Goal: Communication & Community: Answer question/provide support

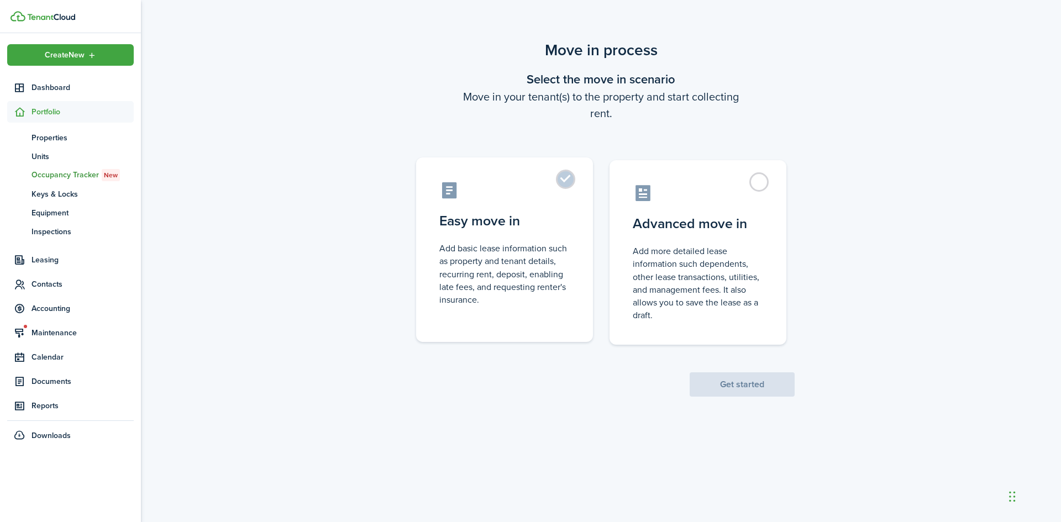
click at [529, 252] on control-radio-card-description "Add basic lease information such as property and tenant details, recurring rent…" at bounding box center [504, 274] width 130 height 64
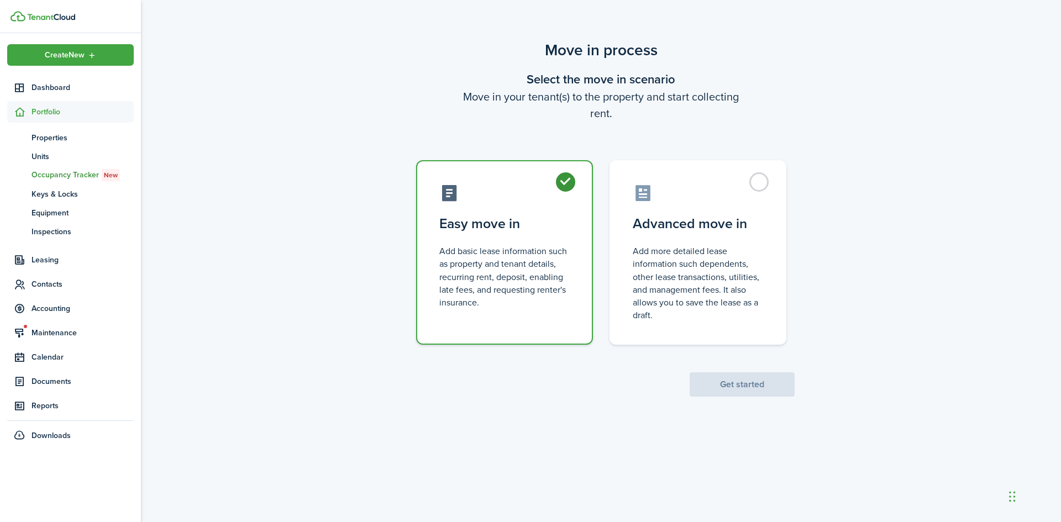
radio input "true"
click at [759, 386] on button "Get started" at bounding box center [742, 384] width 105 height 24
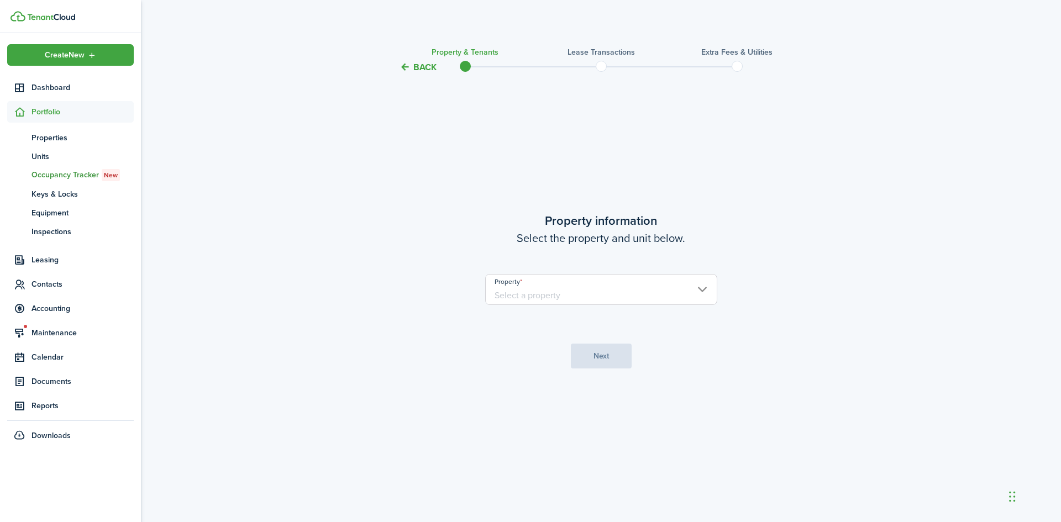
click at [608, 302] on input "Property" at bounding box center [601, 289] width 232 height 31
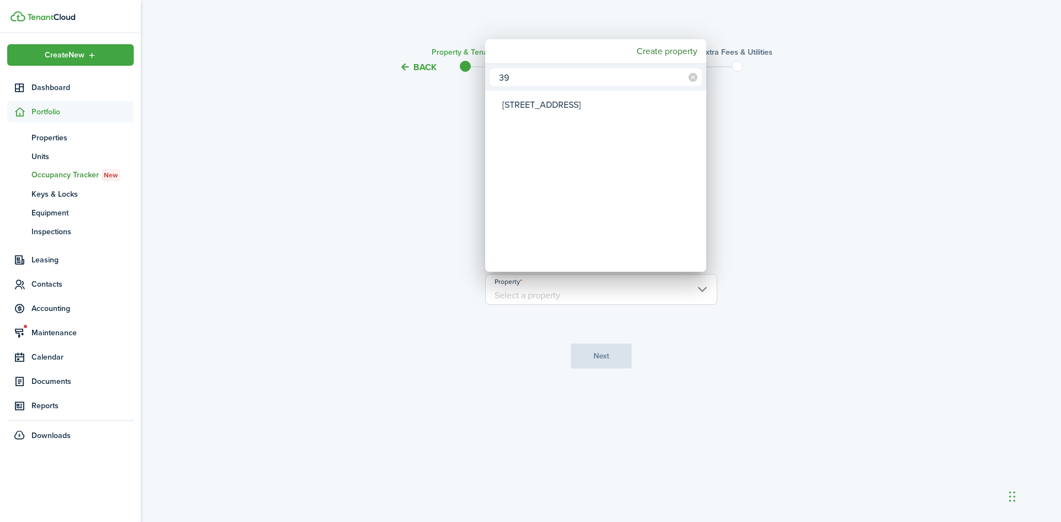
type input "39"
click at [548, 104] on div "[STREET_ADDRESS]" at bounding box center [600, 104] width 196 height 25
type input "[STREET_ADDRESS]"
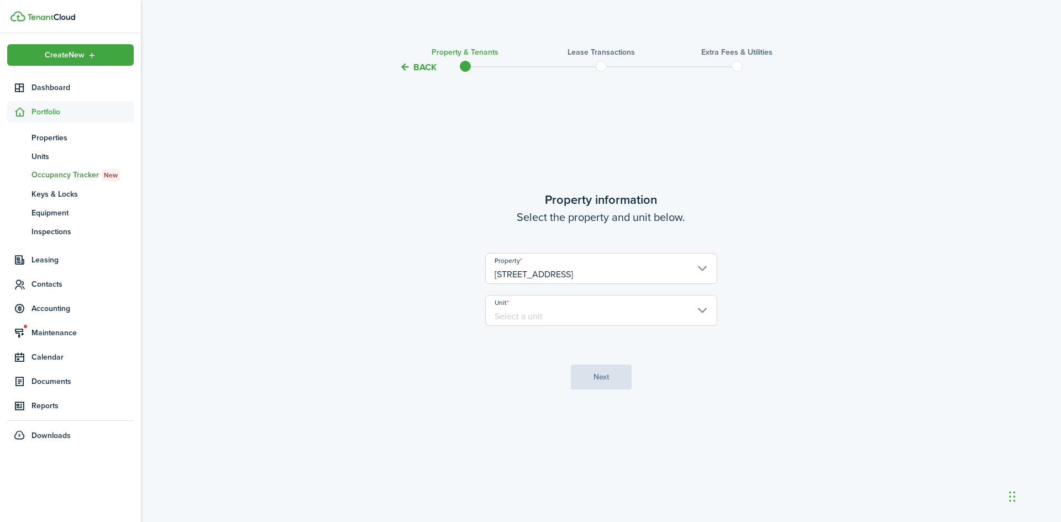
click at [546, 307] on input "Unit" at bounding box center [601, 310] width 232 height 31
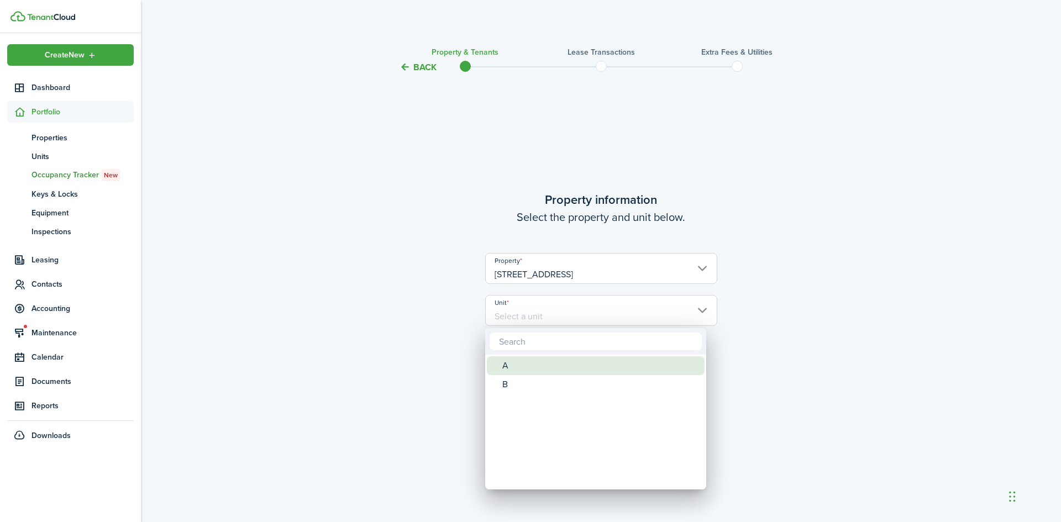
click at [537, 373] on div "A" at bounding box center [600, 365] width 196 height 19
type input "A"
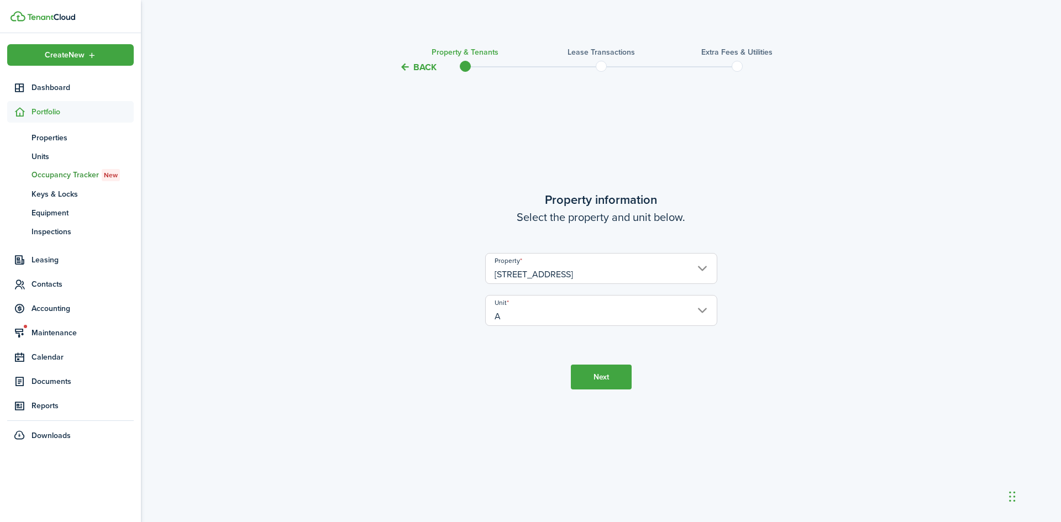
click at [613, 374] on button "Next" at bounding box center [601, 377] width 61 height 25
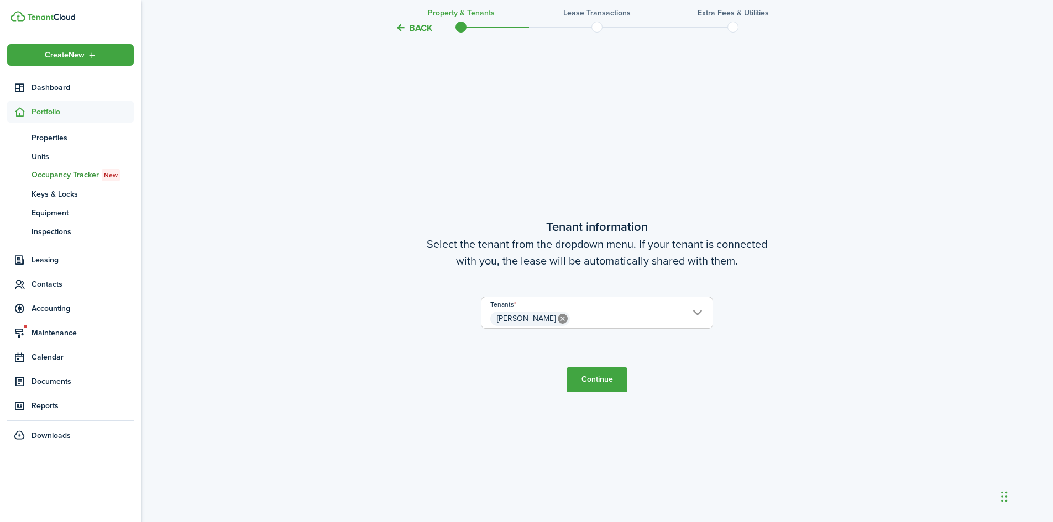
click at [598, 382] on button "Continue" at bounding box center [596, 379] width 61 height 25
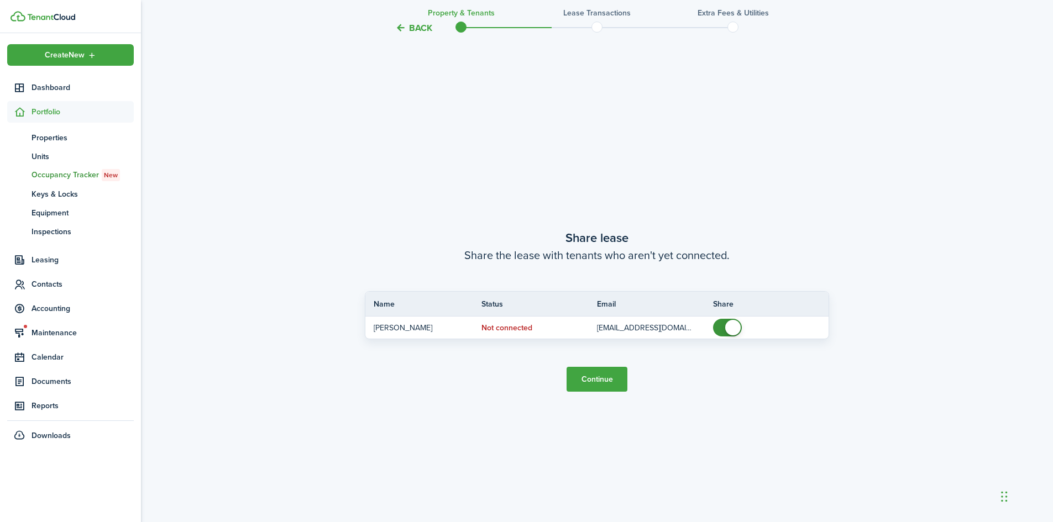
scroll to position [970, 0]
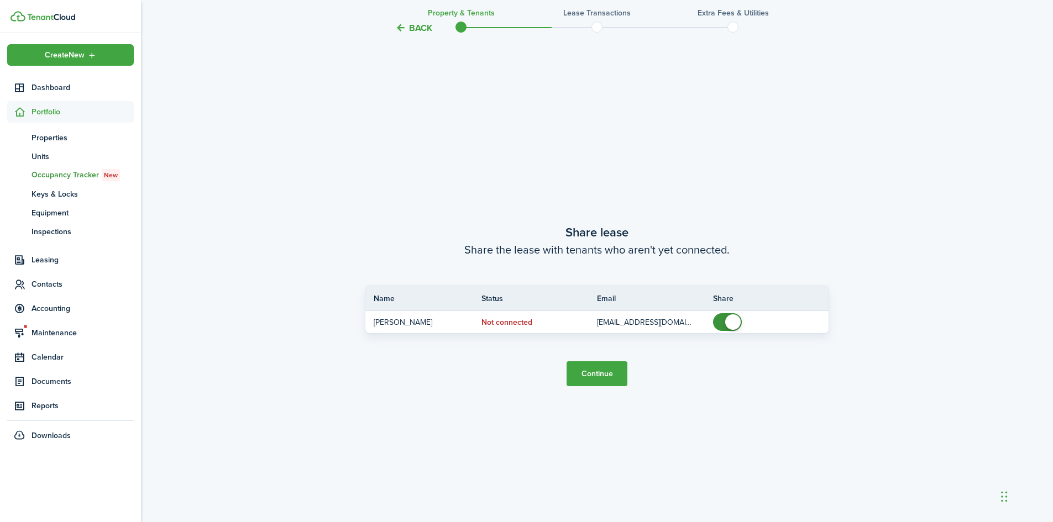
click at [593, 375] on button "Continue" at bounding box center [596, 373] width 61 height 25
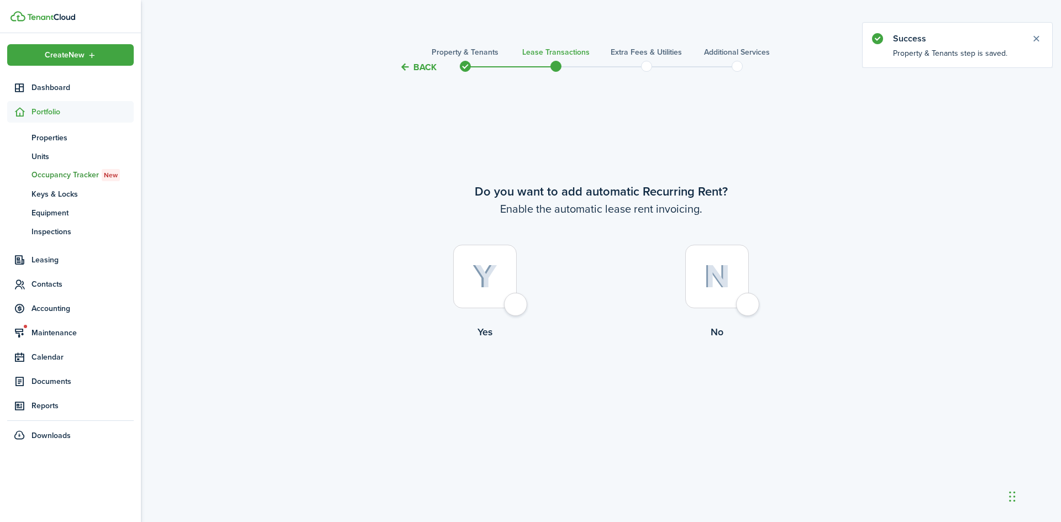
click at [465, 62] on span at bounding box center [465, 66] width 17 height 17
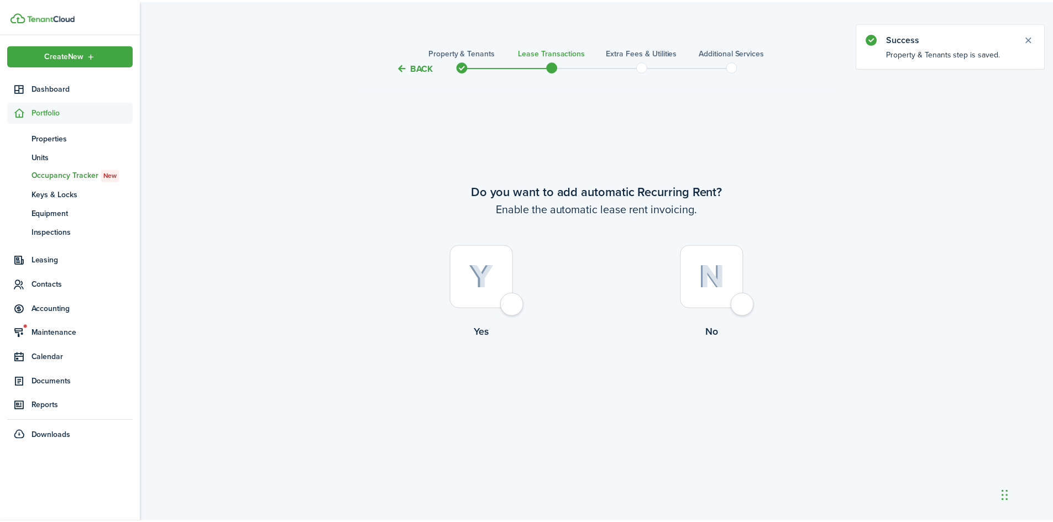
scroll to position [970, 0]
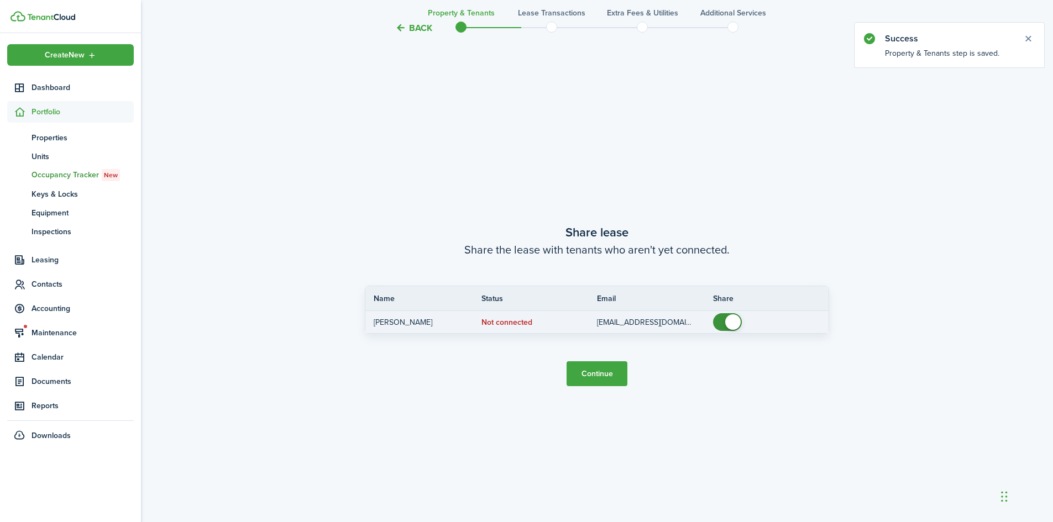
checkbox input "false"
click at [726, 323] on span at bounding box center [732, 321] width 15 height 15
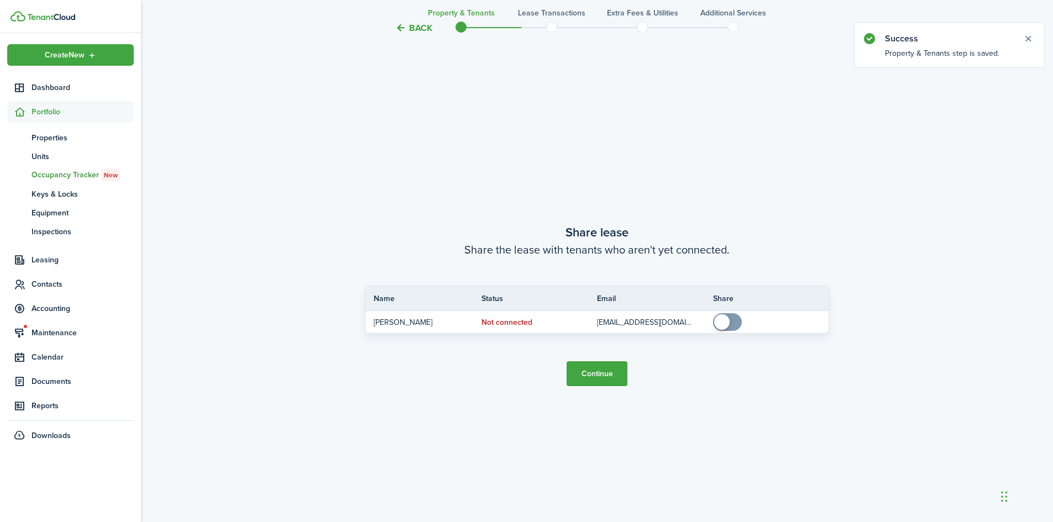
click at [612, 374] on button "Continue" at bounding box center [596, 373] width 61 height 25
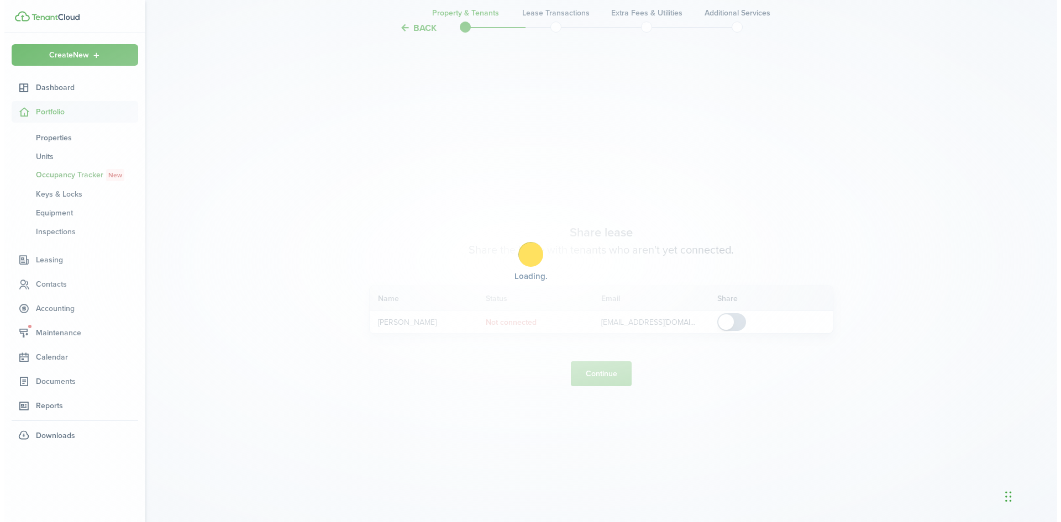
scroll to position [0, 0]
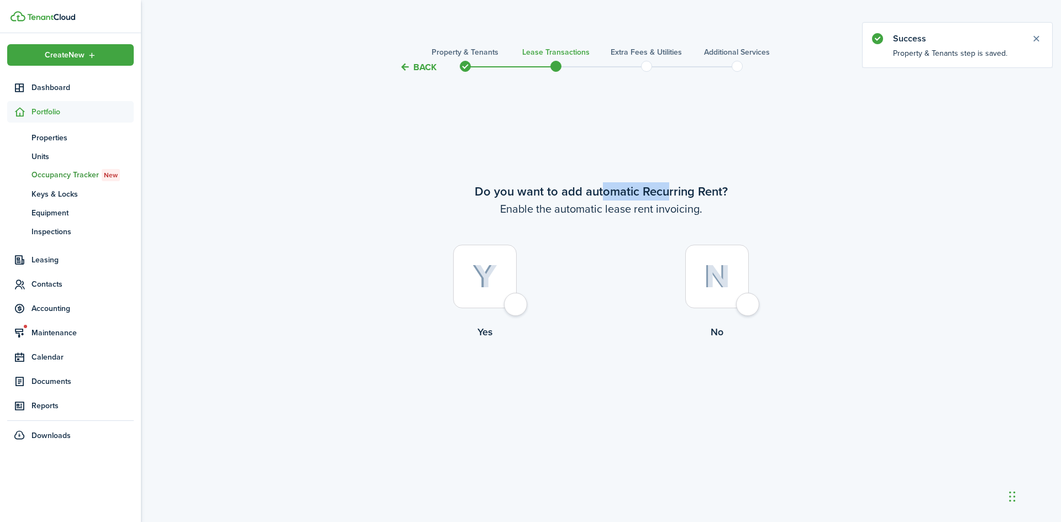
drag, startPoint x: 602, startPoint y: 188, endPoint x: 667, endPoint y: 192, distance: 64.8
click at [667, 192] on wizard-step-header-title "Do you want to add automatic Recurring Rent?" at bounding box center [601, 191] width 464 height 18
click at [565, 219] on lease-wizard-rent-recurring-choice "Do you want to add automatic Recurring Rent? Enable the automatic lease rent in…" at bounding box center [601, 263] width 464 height 162
click at [495, 277] on img at bounding box center [484, 277] width 25 height 24
radio input "true"
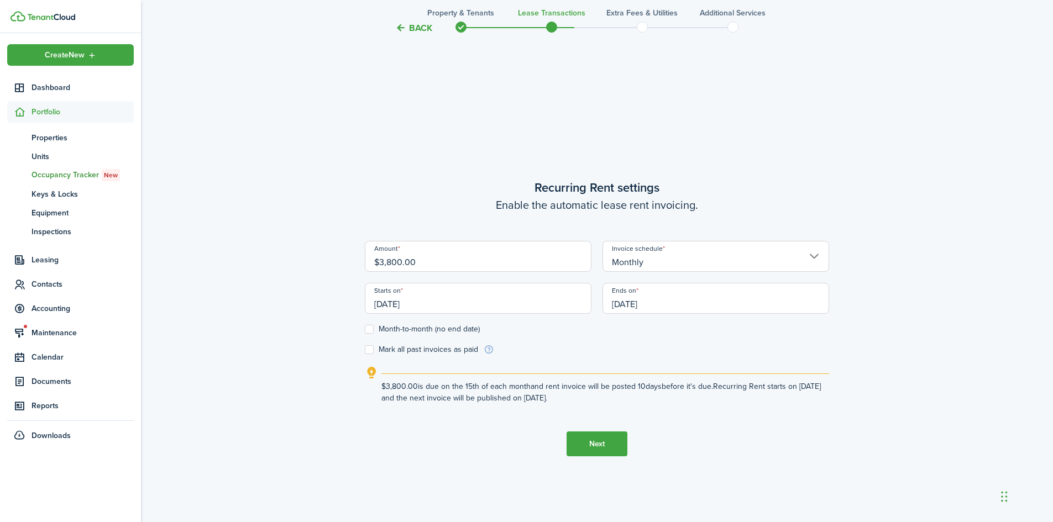
scroll to position [448, 0]
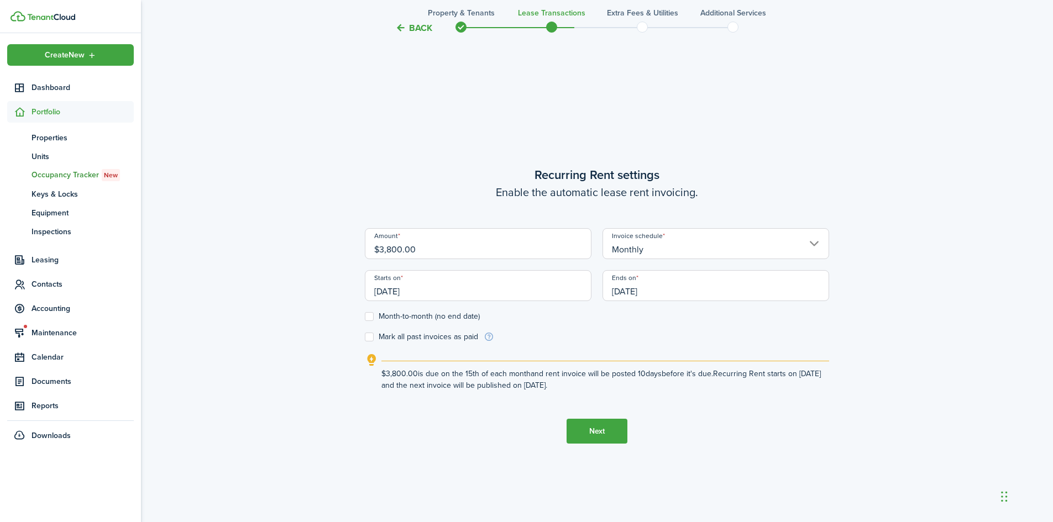
click at [461, 250] on input "$3,800.00" at bounding box center [478, 243] width 227 height 31
drag, startPoint x: 461, startPoint y: 250, endPoint x: 385, endPoint y: 252, distance: 76.8
click at [385, 252] on input "$3,800.00" at bounding box center [478, 243] width 227 height 31
click at [696, 244] on input "Monthly" at bounding box center [715, 243] width 227 height 31
type input "$4,300.00"
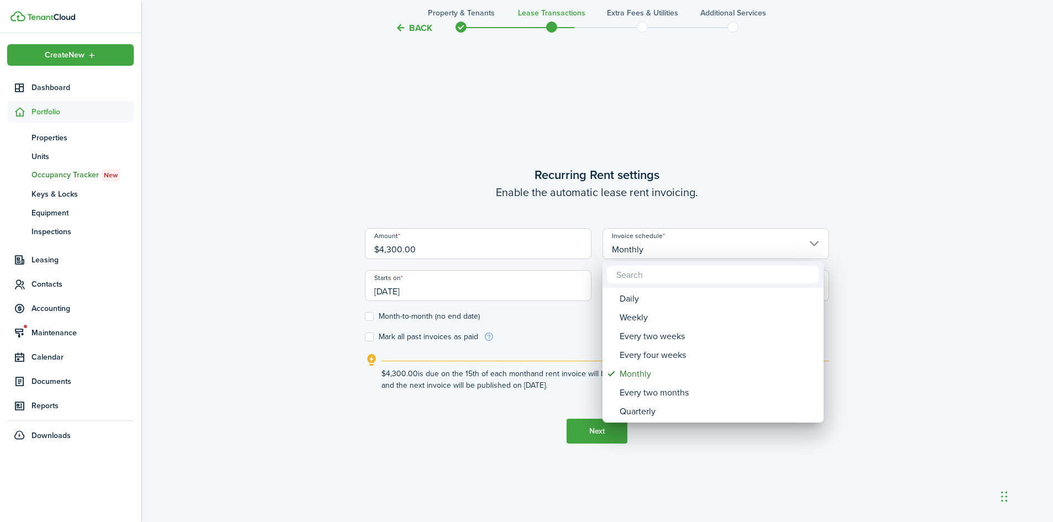
click at [696, 244] on div at bounding box center [527, 261] width 1230 height 699
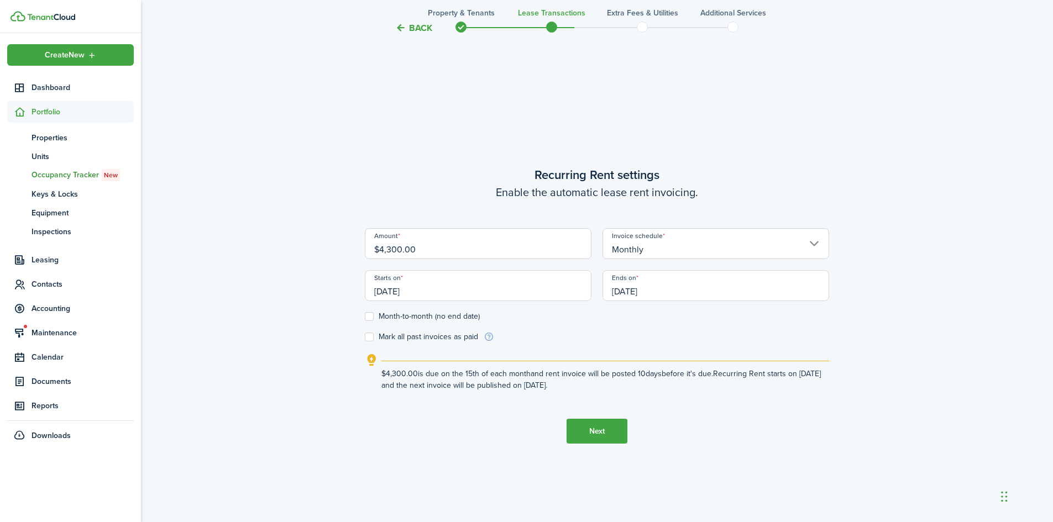
click at [514, 292] on input "[DATE]" at bounding box center [478, 285] width 227 height 31
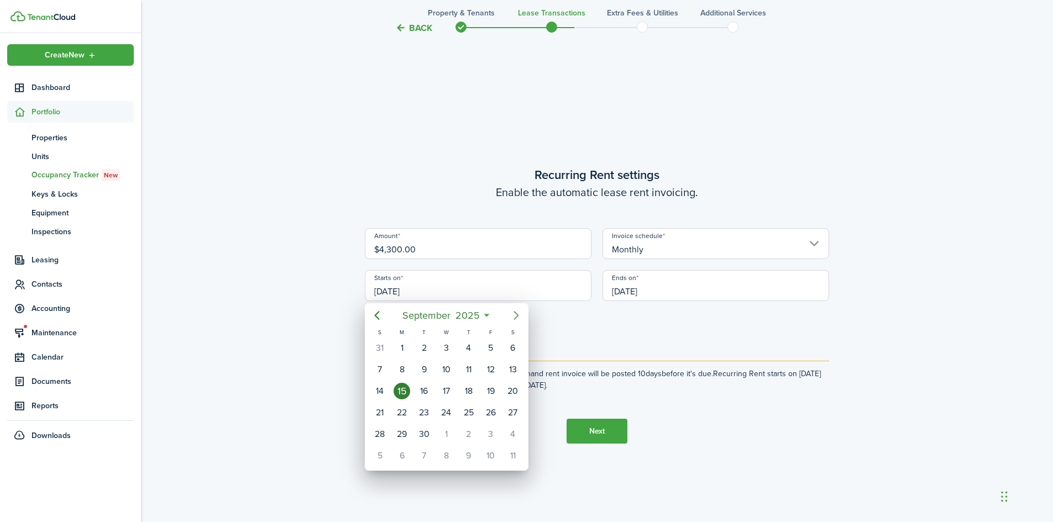
click at [511, 320] on icon "Next page" at bounding box center [516, 315] width 13 height 13
click at [454, 345] on div "1" at bounding box center [446, 348] width 17 height 17
type input "[DATE]"
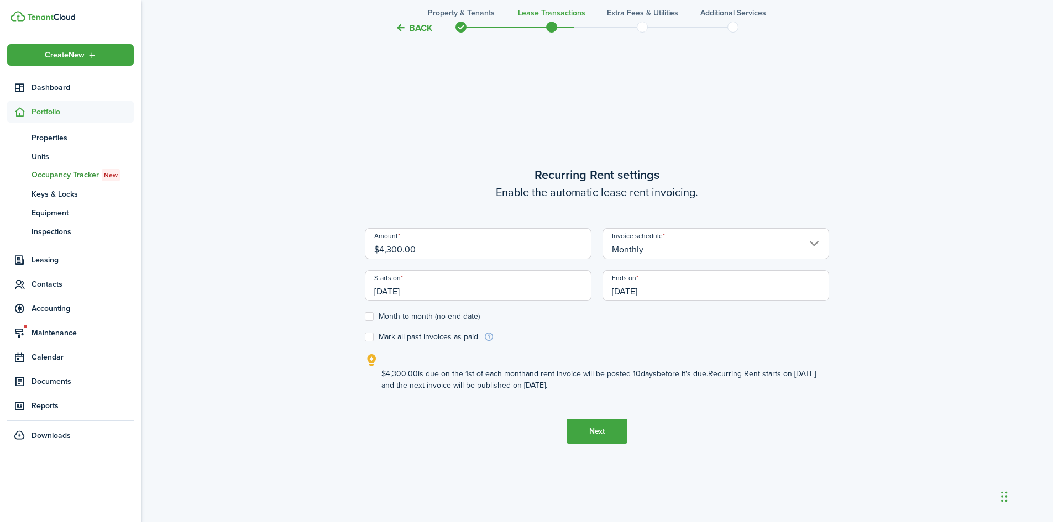
click at [647, 293] on input "[DATE]" at bounding box center [715, 285] width 227 height 31
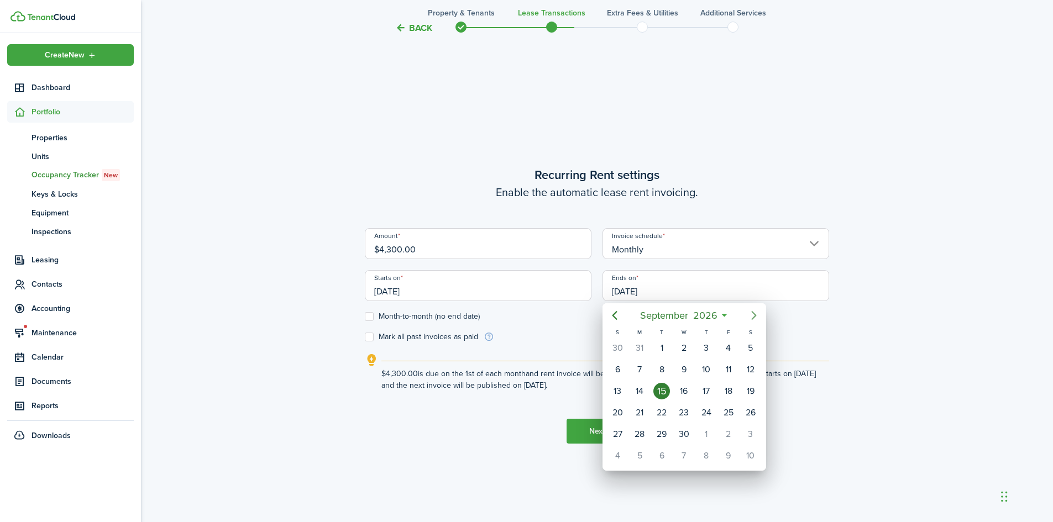
click at [750, 314] on icon "Next page" at bounding box center [753, 315] width 13 height 13
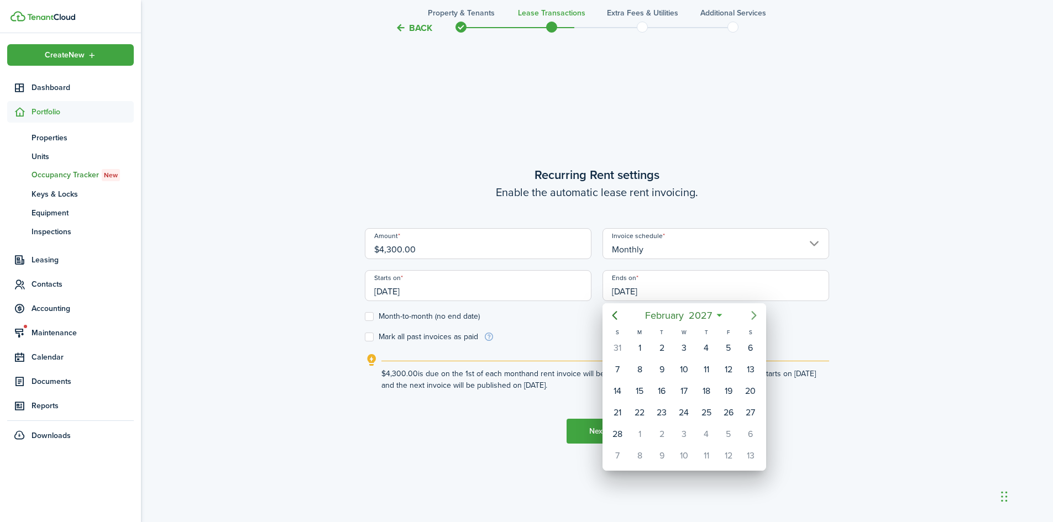
click at [750, 314] on icon "Next page" at bounding box center [753, 315] width 13 height 13
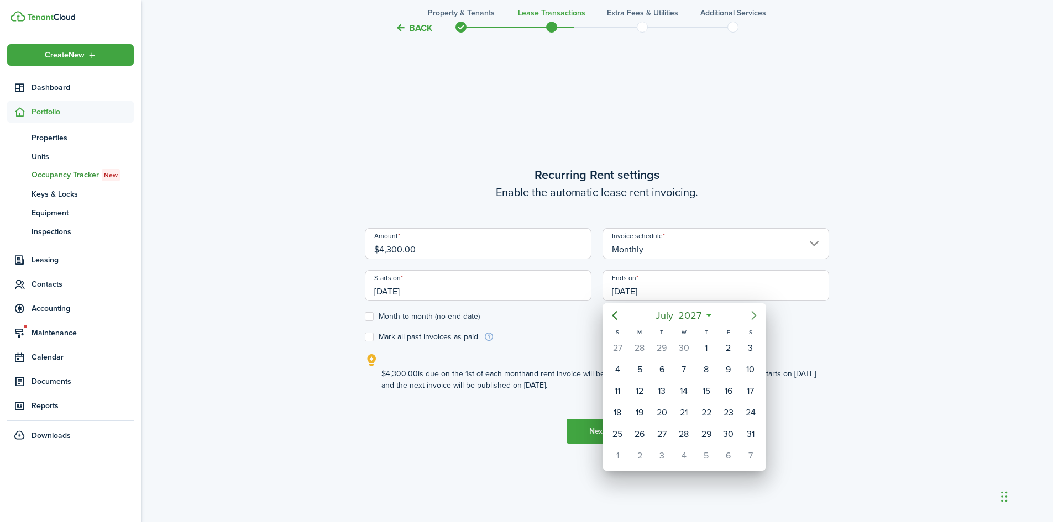
click at [750, 314] on icon "Next page" at bounding box center [753, 315] width 13 height 13
click at [668, 433] on div "31" at bounding box center [661, 434] width 17 height 17
type input "[DATE]"
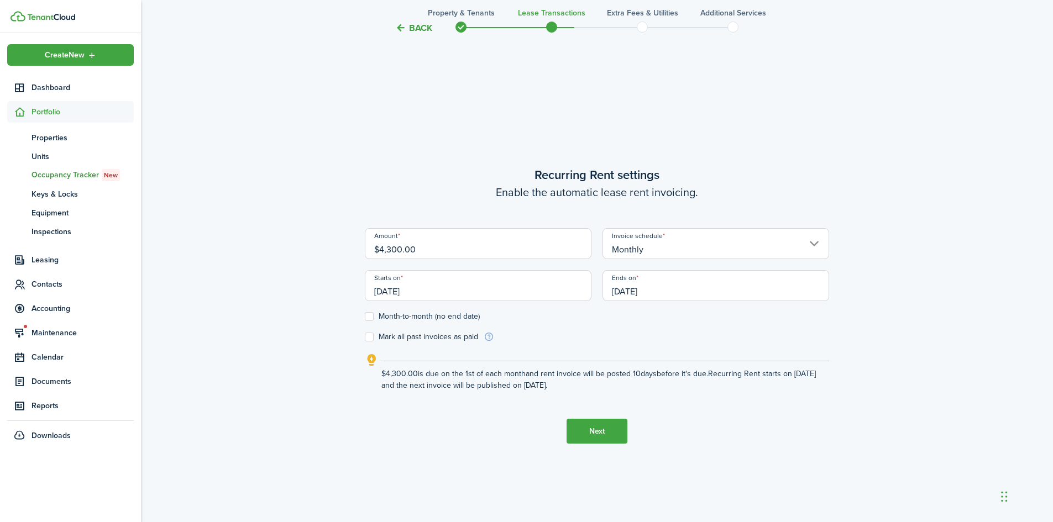
click at [606, 435] on button "Next" at bounding box center [596, 431] width 61 height 25
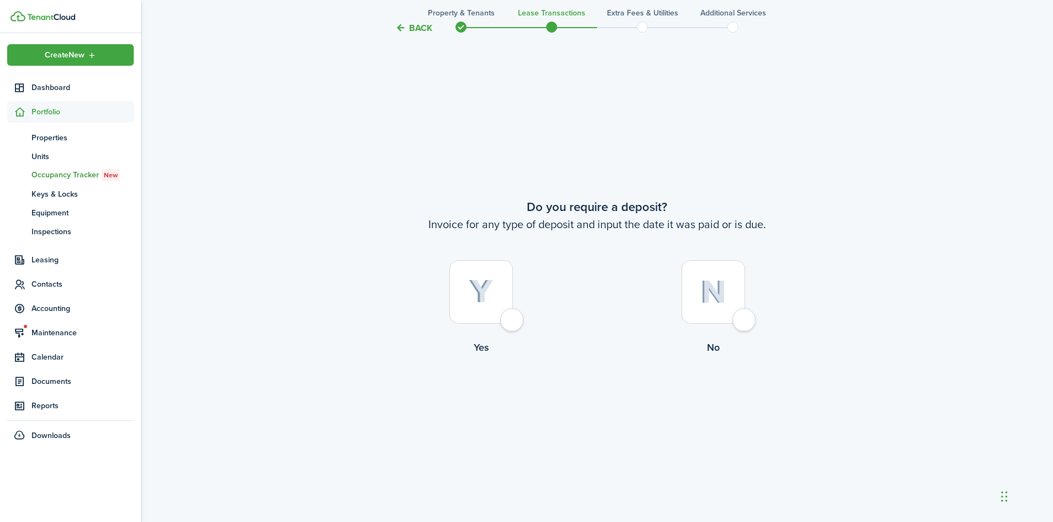
scroll to position [970, 0]
click at [513, 321] on div at bounding box center [481, 292] width 64 height 64
radio input "true"
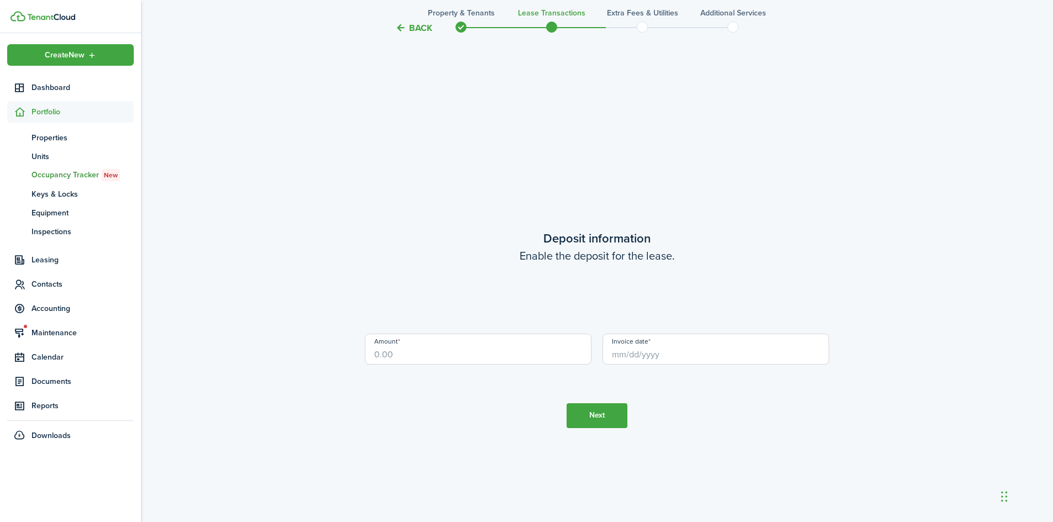
scroll to position [1493, 0]
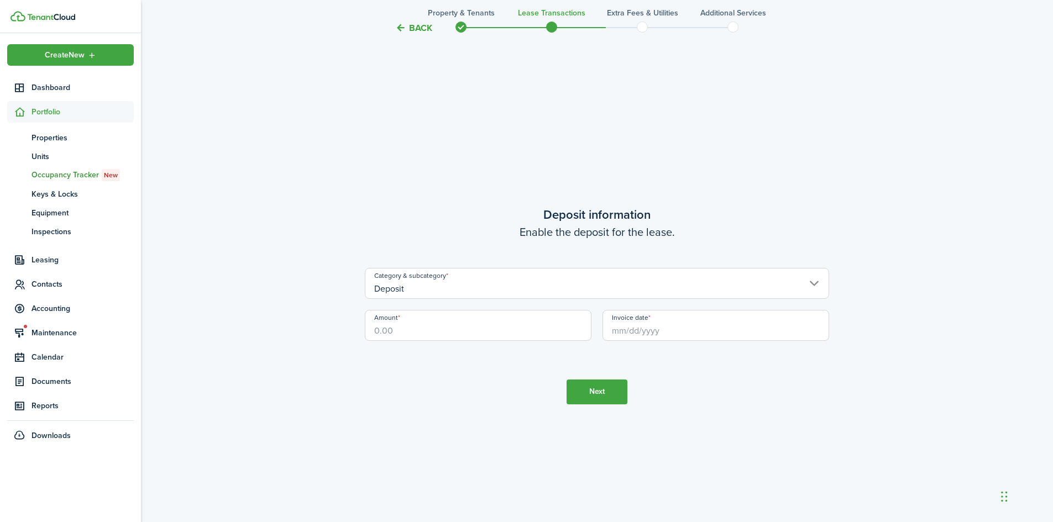
click at [527, 328] on input "Amount" at bounding box center [478, 325] width 227 height 31
type input "$4,300.00"
click at [613, 383] on button "Next" at bounding box center [596, 392] width 61 height 25
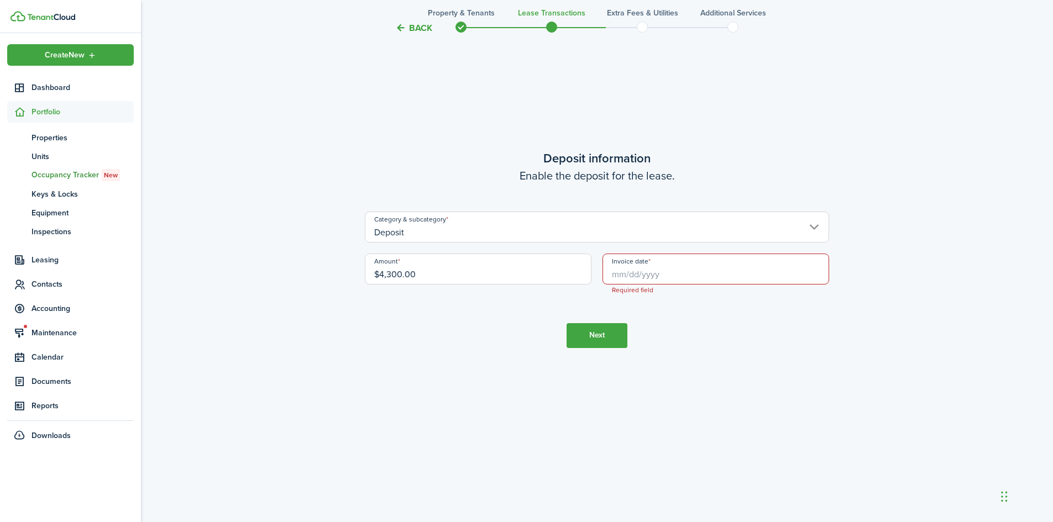
scroll to position [1557, 0]
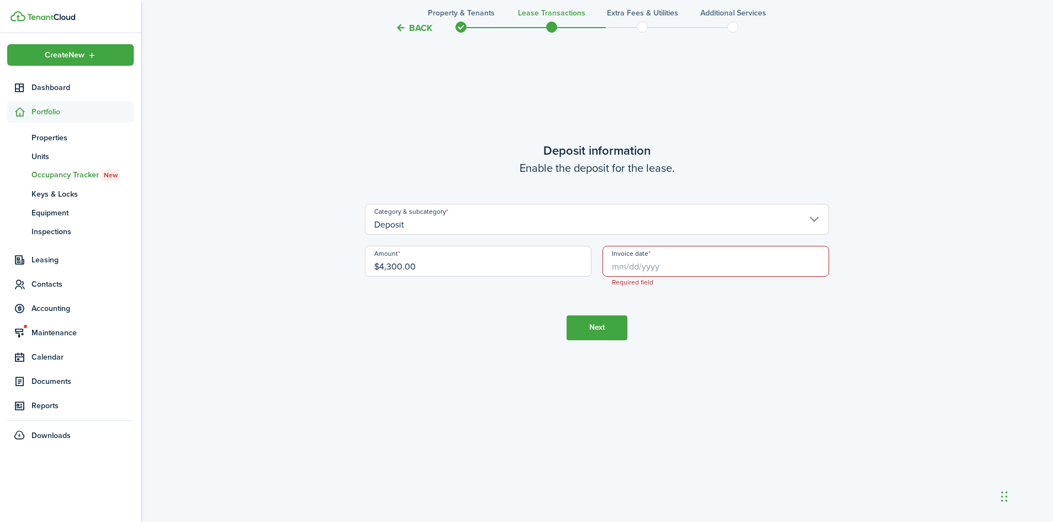
click at [635, 237] on div "Category & subcategory Deposit" at bounding box center [596, 225] width 475 height 42
click at [631, 218] on input "Deposit" at bounding box center [597, 219] width 464 height 31
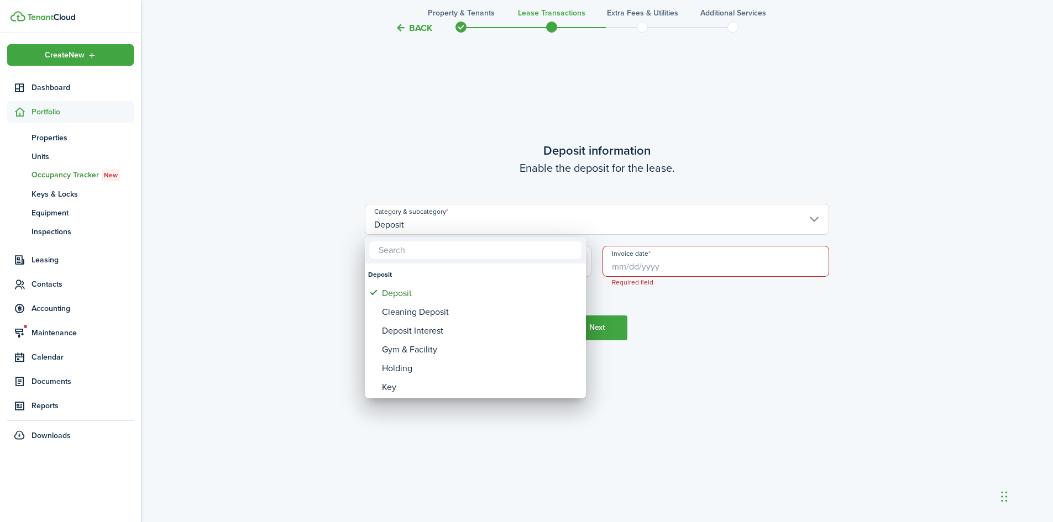
click at [716, 350] on div at bounding box center [527, 261] width 1230 height 699
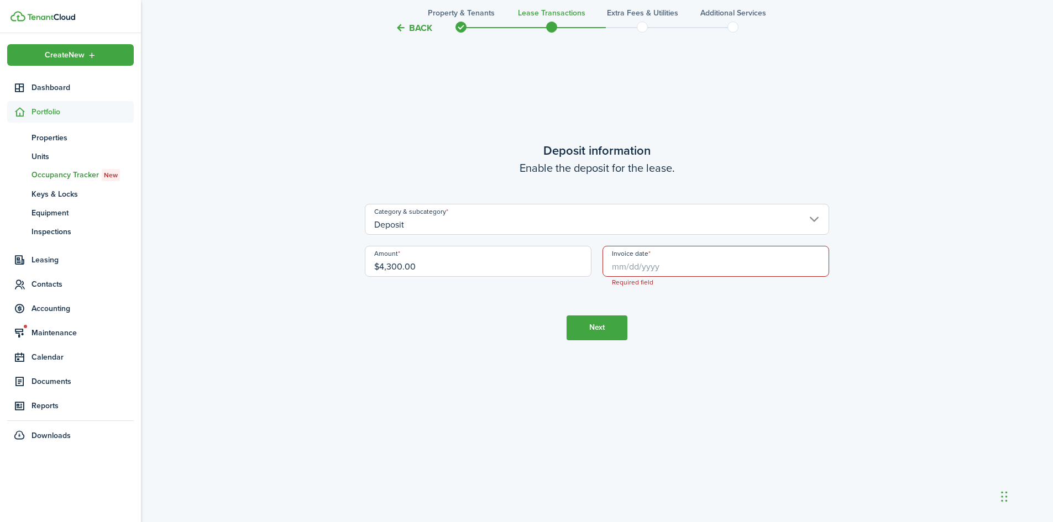
click at [423, 31] on button "Back" at bounding box center [413, 28] width 37 height 12
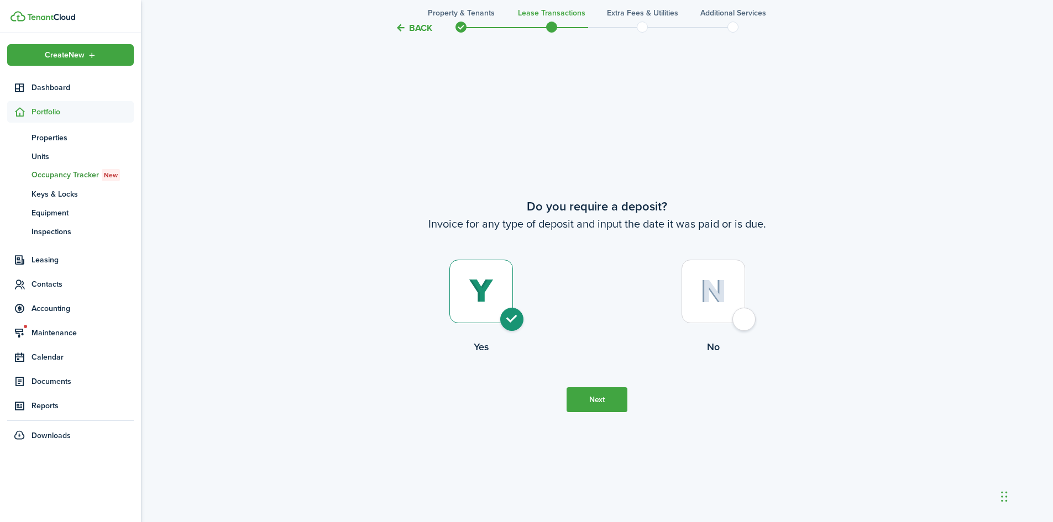
click at [719, 304] on div at bounding box center [713, 292] width 64 height 64
radio input "false"
radio input "true"
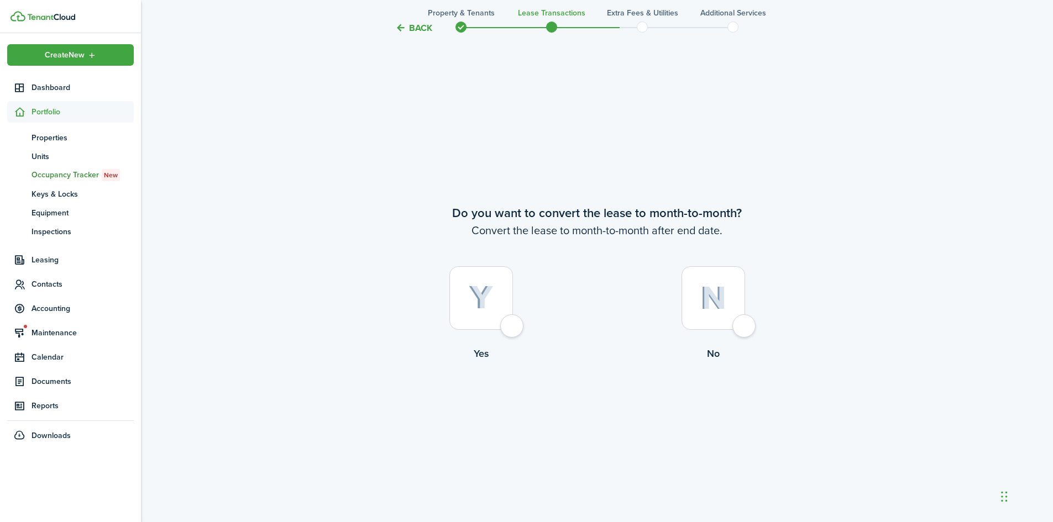
scroll to position [1493, 0]
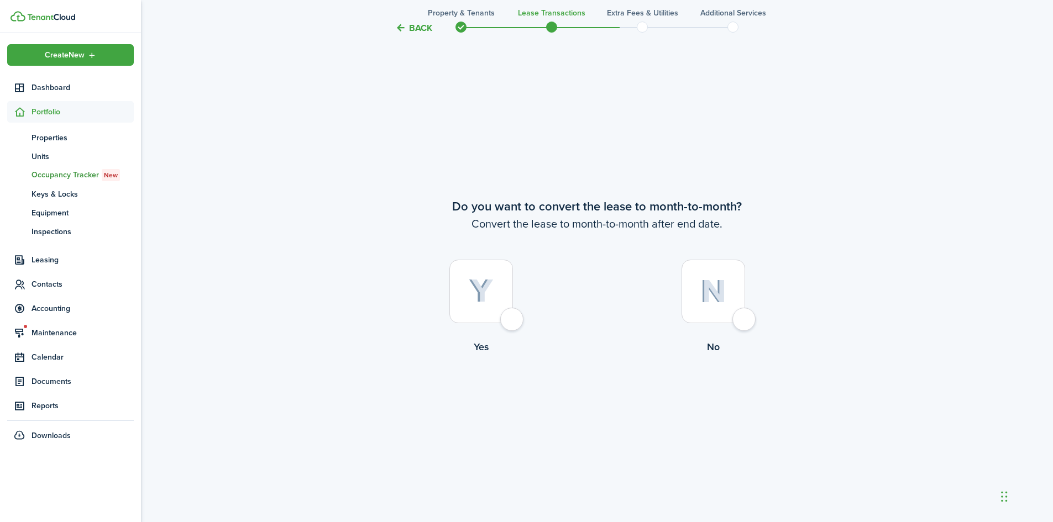
click at [719, 304] on div at bounding box center [713, 292] width 64 height 64
radio input "true"
click at [612, 403] on button "Continue" at bounding box center [596, 399] width 61 height 25
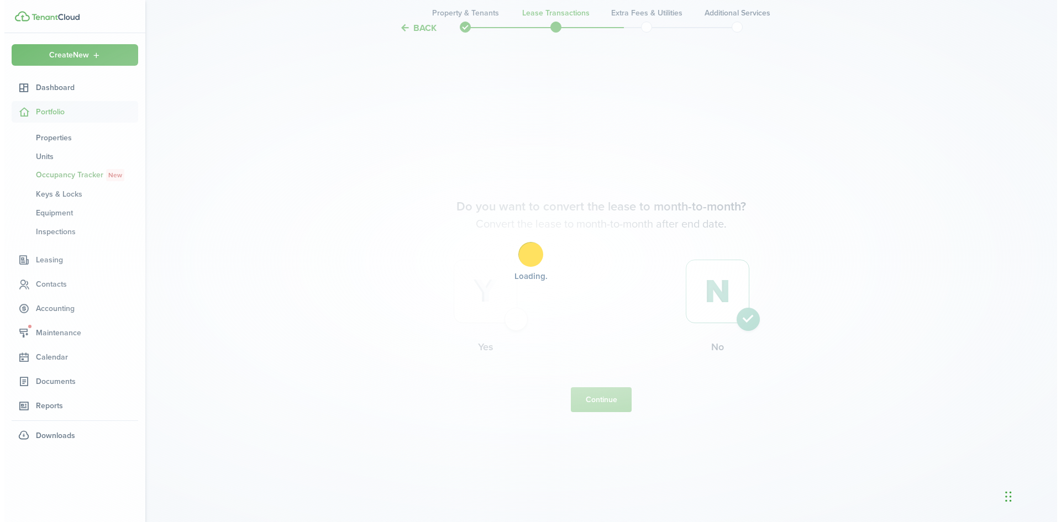
scroll to position [0, 0]
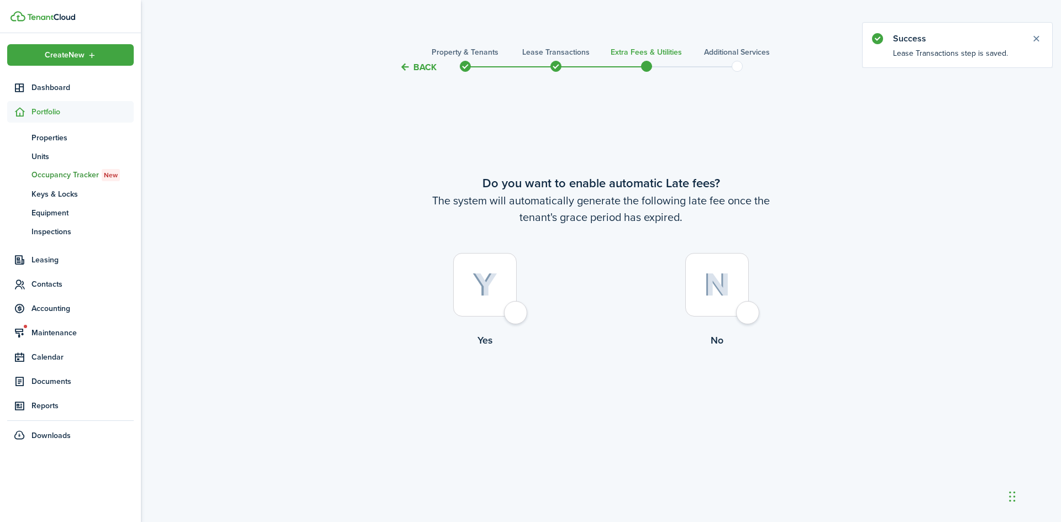
click at [509, 286] on div at bounding box center [485, 285] width 64 height 64
radio input "true"
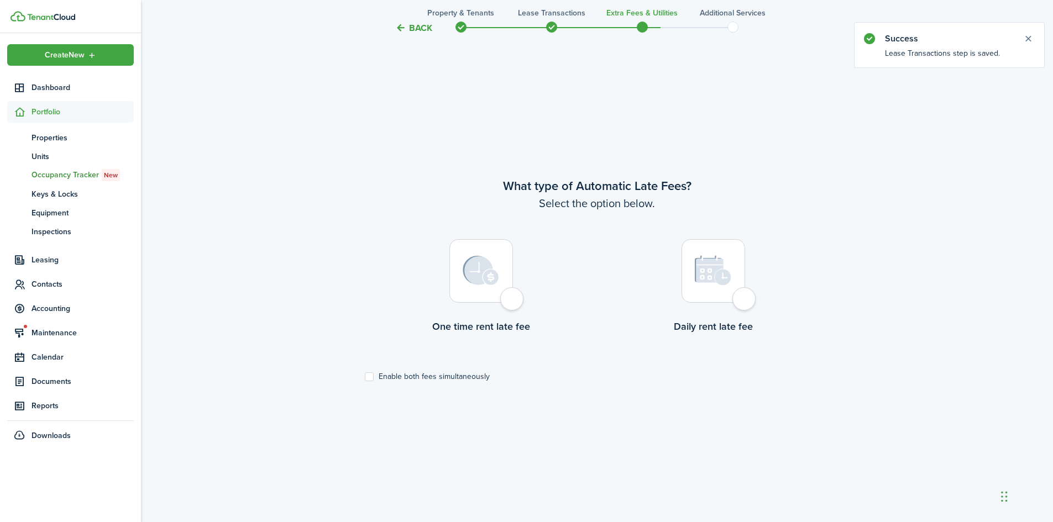
scroll to position [448, 0]
click at [730, 278] on img at bounding box center [713, 270] width 37 height 31
radio input "true"
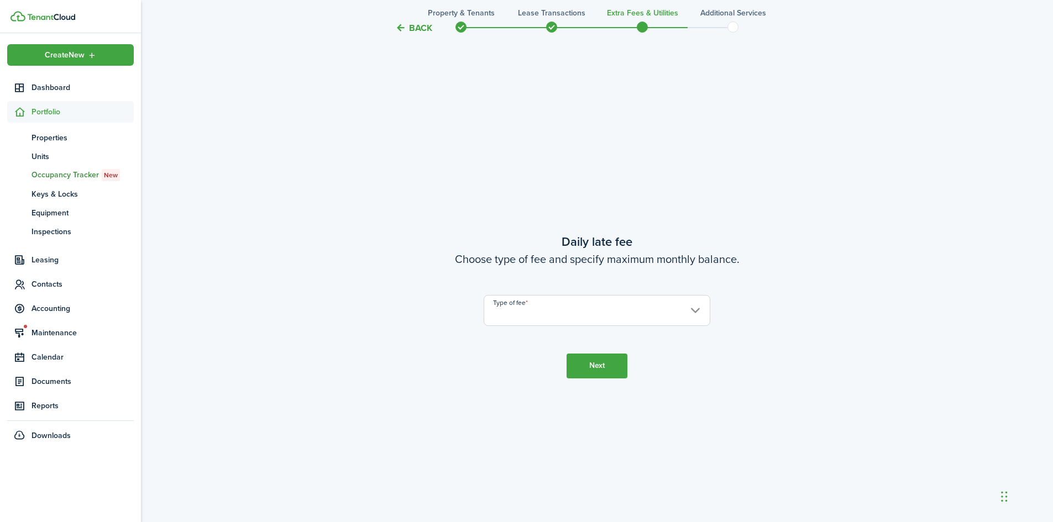
scroll to position [970, 0]
click at [665, 309] on input "Type of fee" at bounding box center [597, 310] width 227 height 31
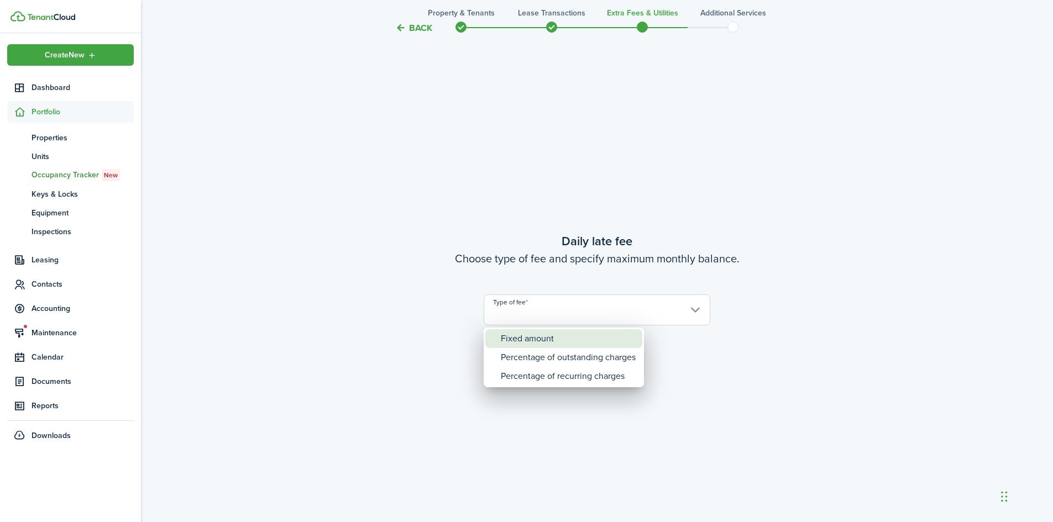
click at [615, 338] on div "Fixed amount" at bounding box center [568, 338] width 135 height 19
type input "Fixed amount"
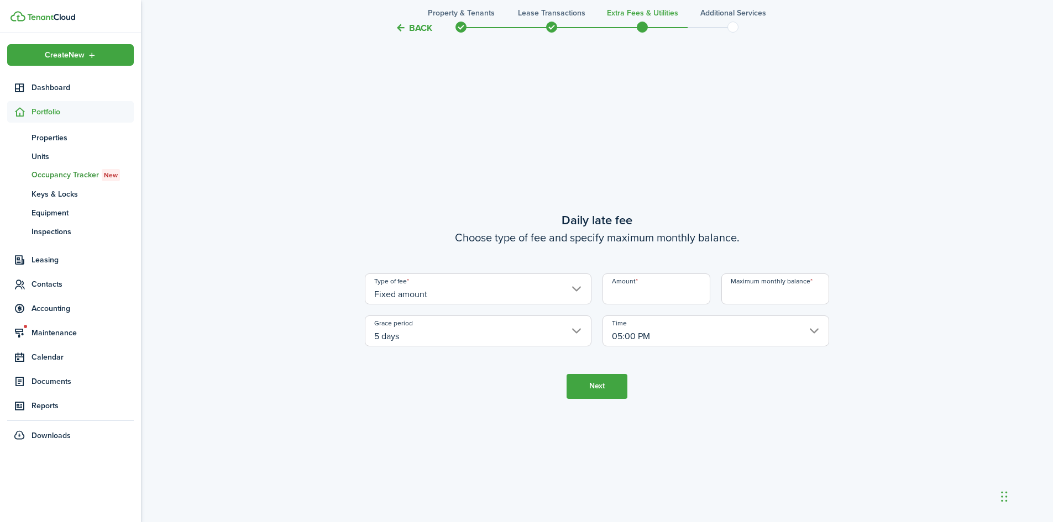
click at [651, 293] on input "Amount" at bounding box center [656, 289] width 108 height 31
type input "$10.00"
click at [758, 300] on input "Maximum monthly balance" at bounding box center [775, 289] width 108 height 31
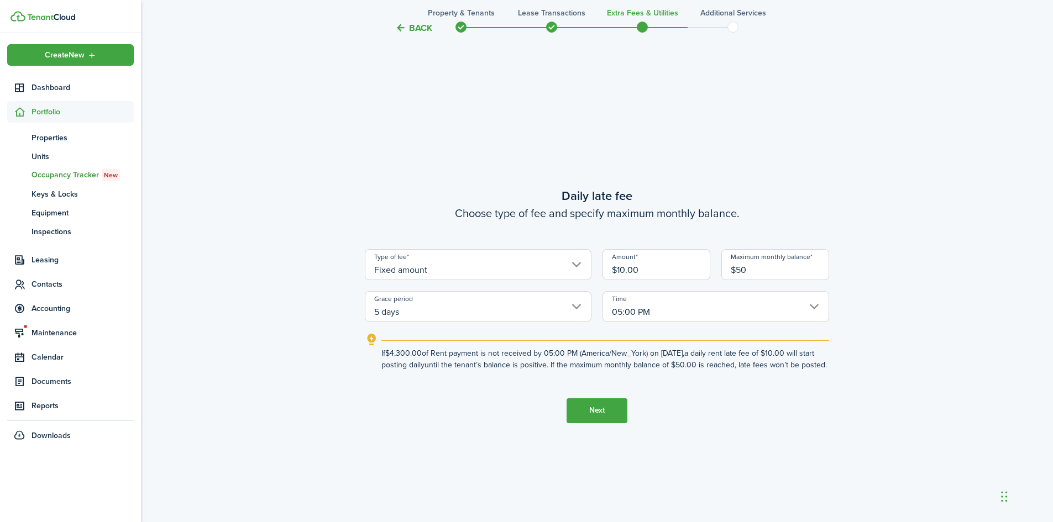
type input "$50.00"
click at [606, 423] on button "Next" at bounding box center [596, 410] width 61 height 25
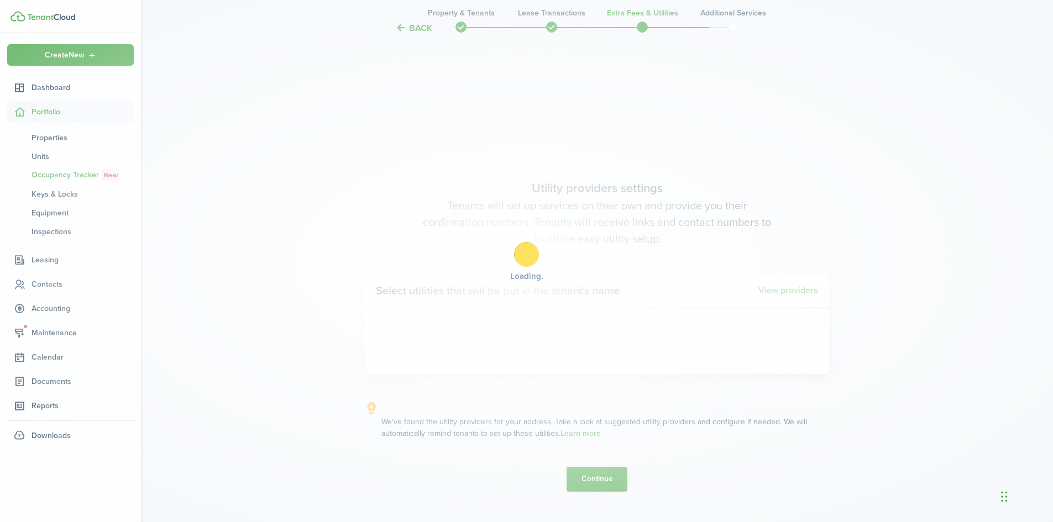
scroll to position [1493, 0]
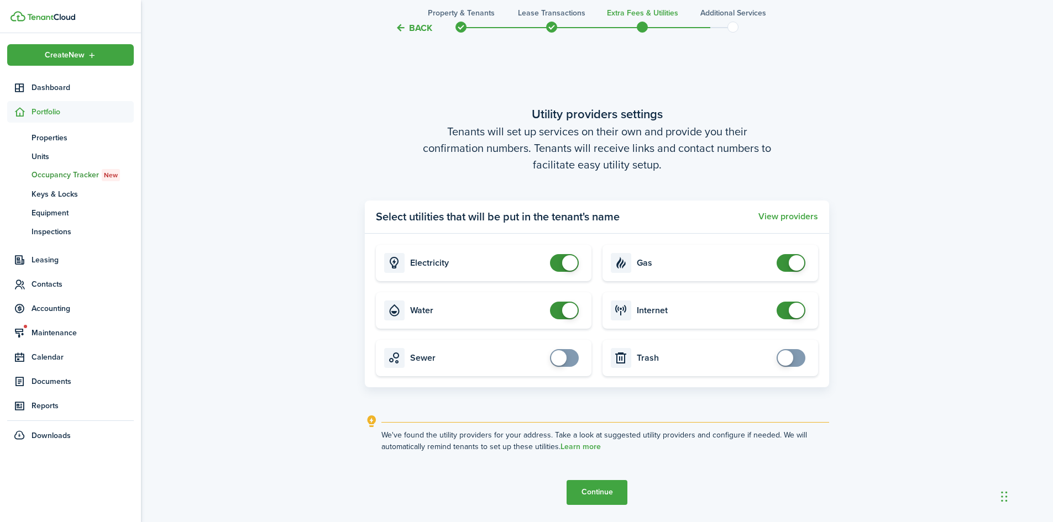
drag, startPoint x: 916, startPoint y: 293, endPoint x: 910, endPoint y: 299, distance: 8.2
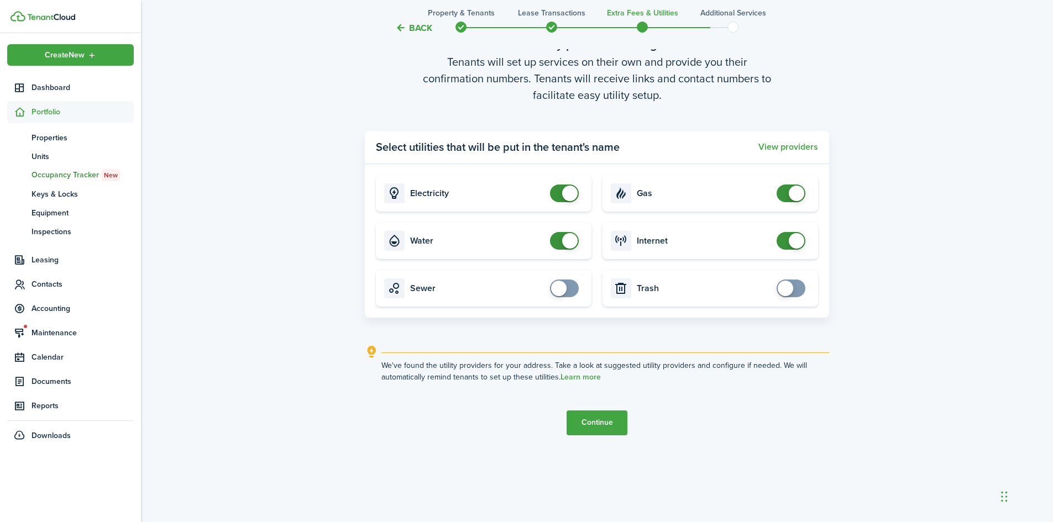
scroll to position [1567, 0]
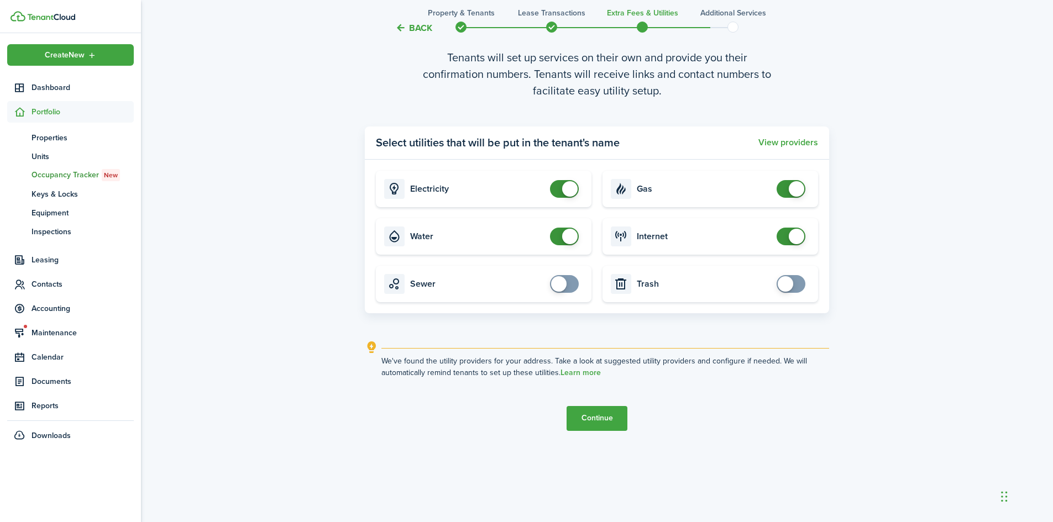
click at [603, 424] on button "Continue" at bounding box center [596, 418] width 61 height 25
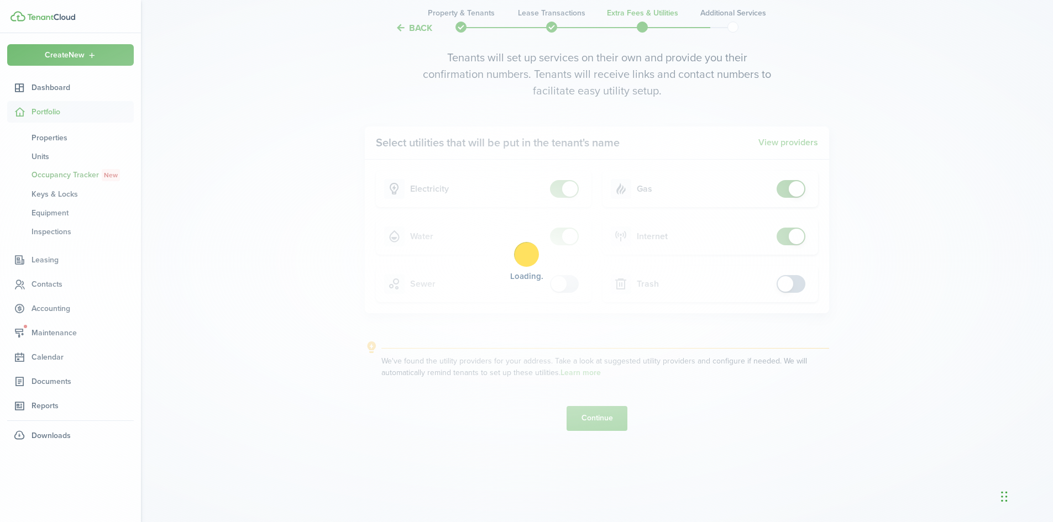
scroll to position [0, 0]
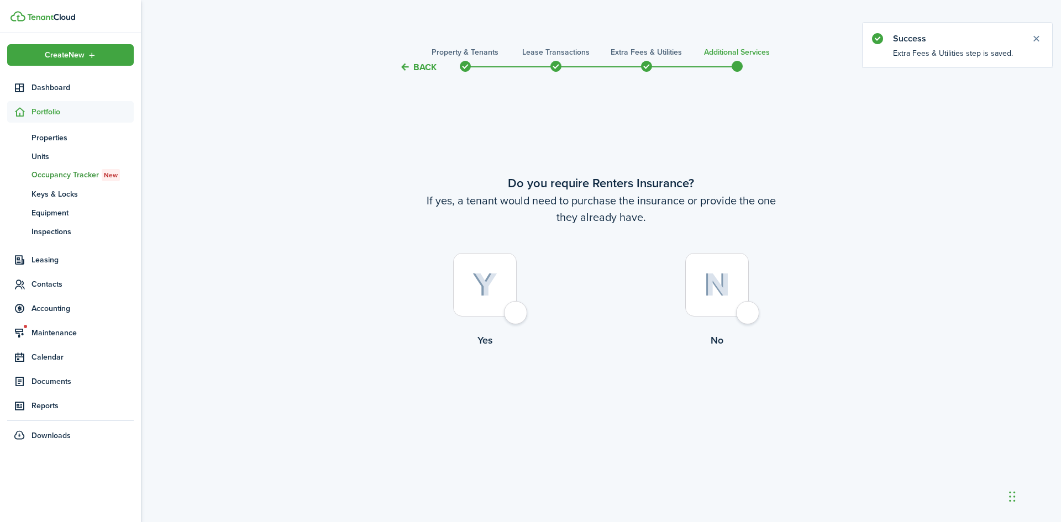
click at [742, 307] on div at bounding box center [717, 285] width 64 height 64
radio input "true"
click at [621, 405] on button "Complete move in" at bounding box center [600, 393] width 81 height 25
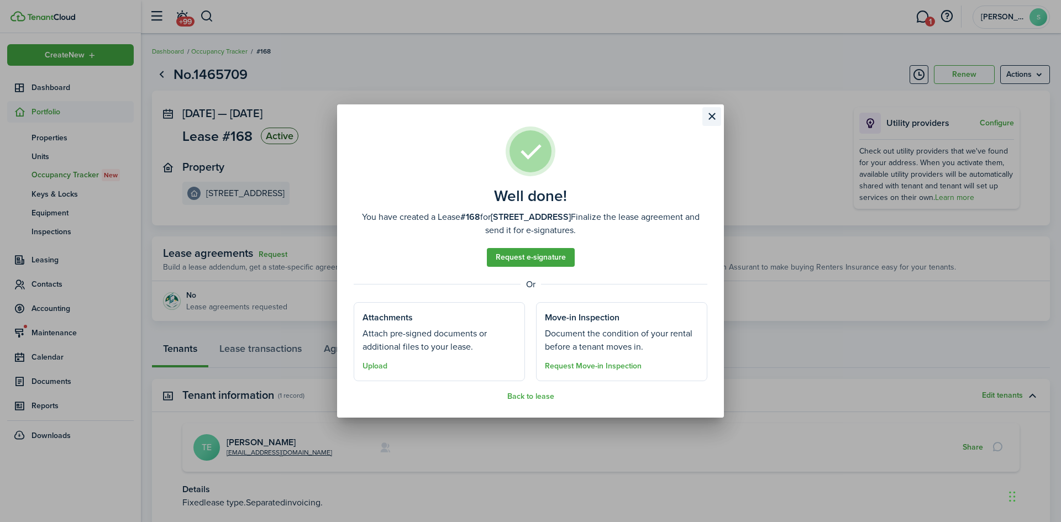
click at [709, 115] on button "Close modal" at bounding box center [711, 116] width 19 height 19
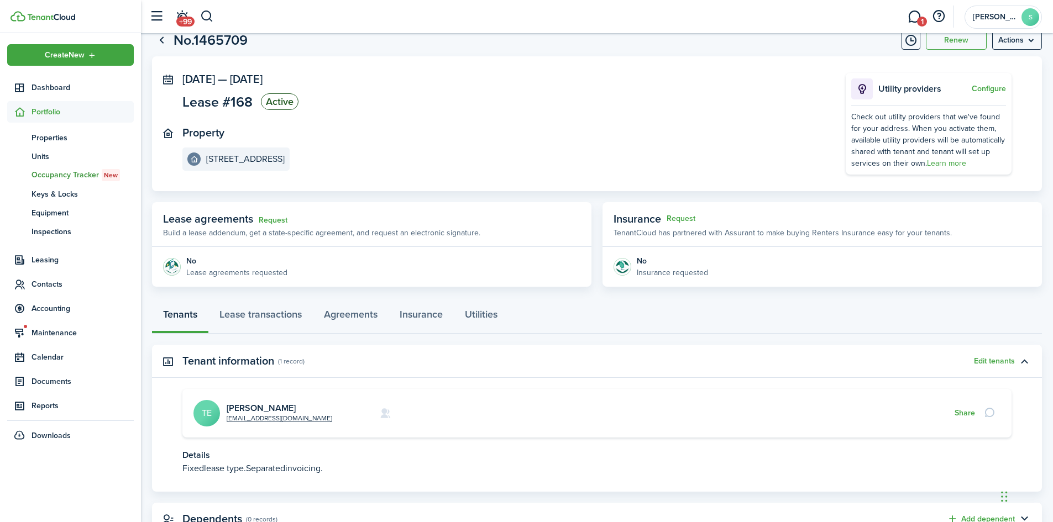
scroll to position [78, 0]
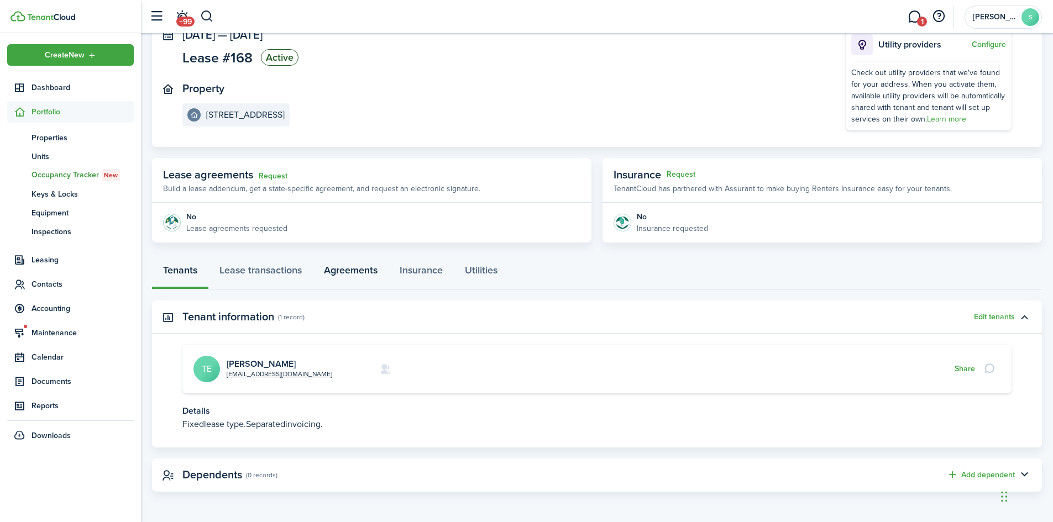
click at [339, 275] on link "Agreements" at bounding box center [351, 272] width 76 height 33
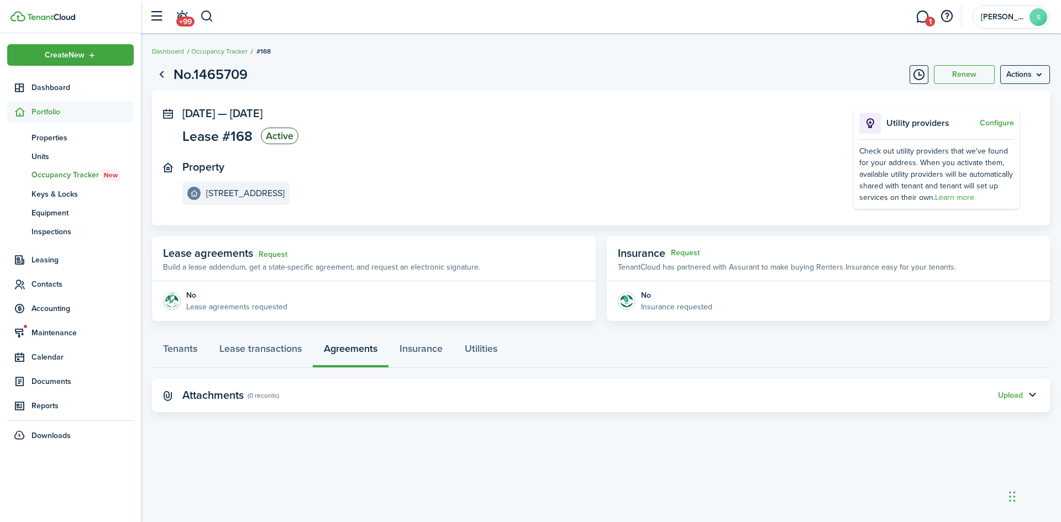
click at [1012, 391] on div "Upload" at bounding box center [1010, 396] width 25 height 12
click at [1014, 401] on div "Upload" at bounding box center [1010, 396] width 25 height 12
click at [1015, 400] on button "Upload" at bounding box center [1010, 395] width 25 height 9
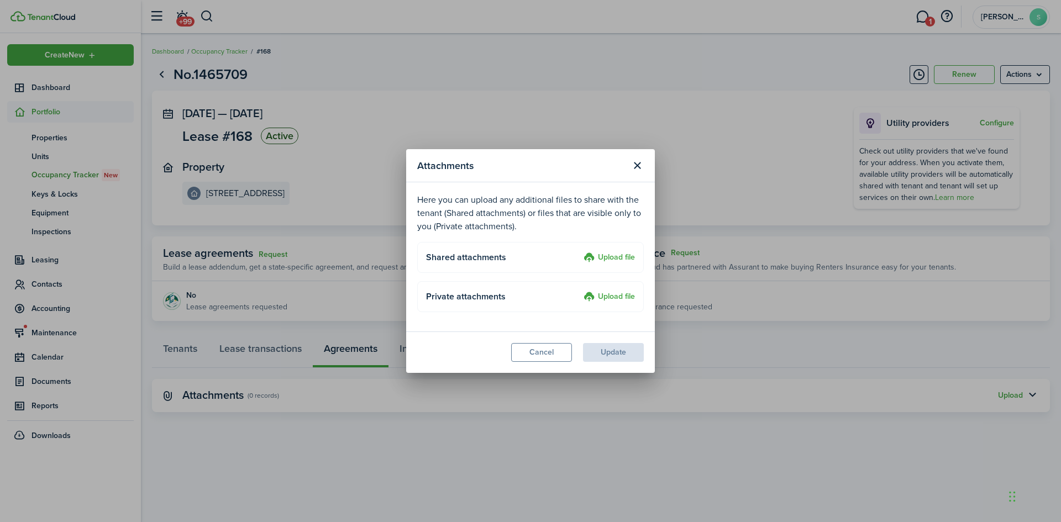
click at [611, 297] on label "Upload file" at bounding box center [609, 297] width 51 height 13
click at [580, 291] on input "Upload file" at bounding box center [580, 291] width 0 height 0
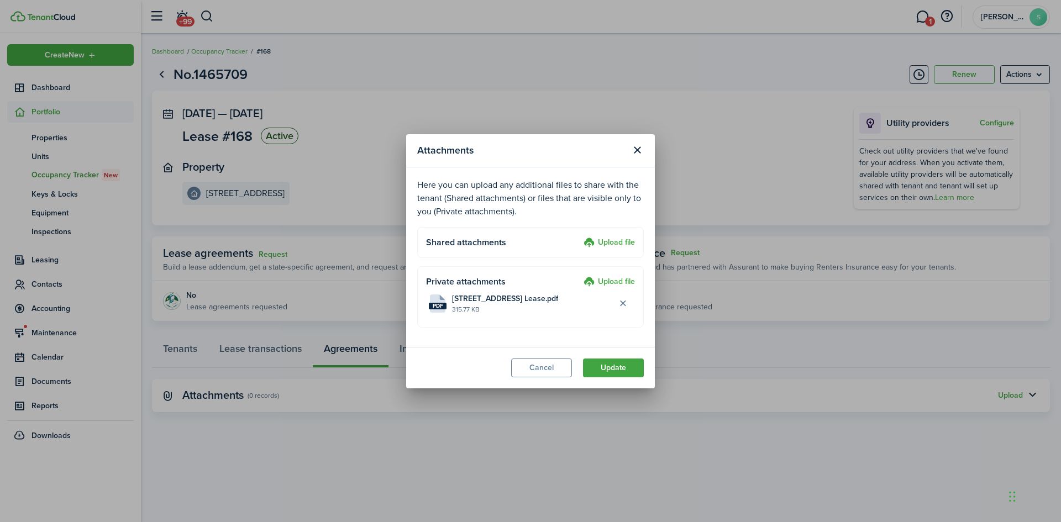
click at [602, 369] on button "Update" at bounding box center [613, 368] width 61 height 19
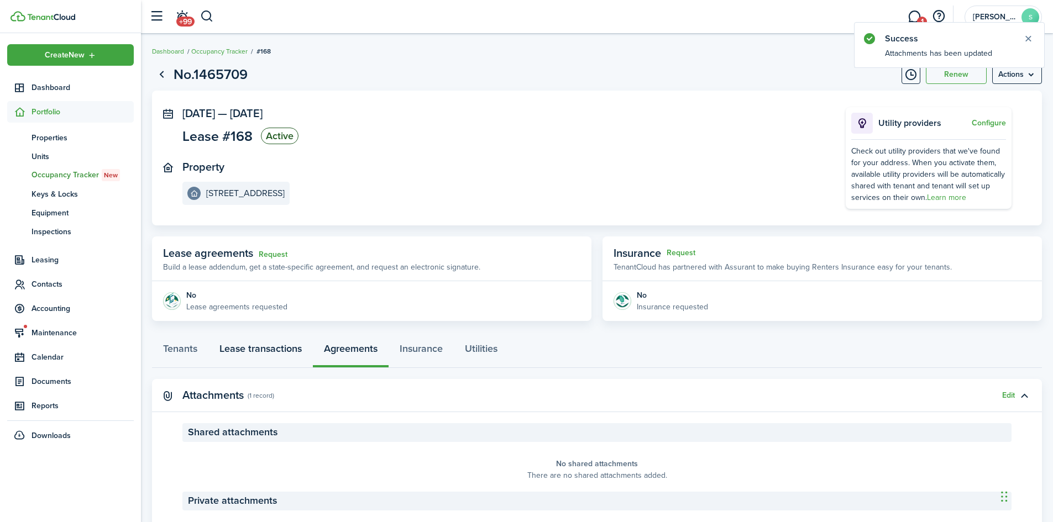
click at [256, 353] on link "Lease transactions" at bounding box center [260, 351] width 104 height 33
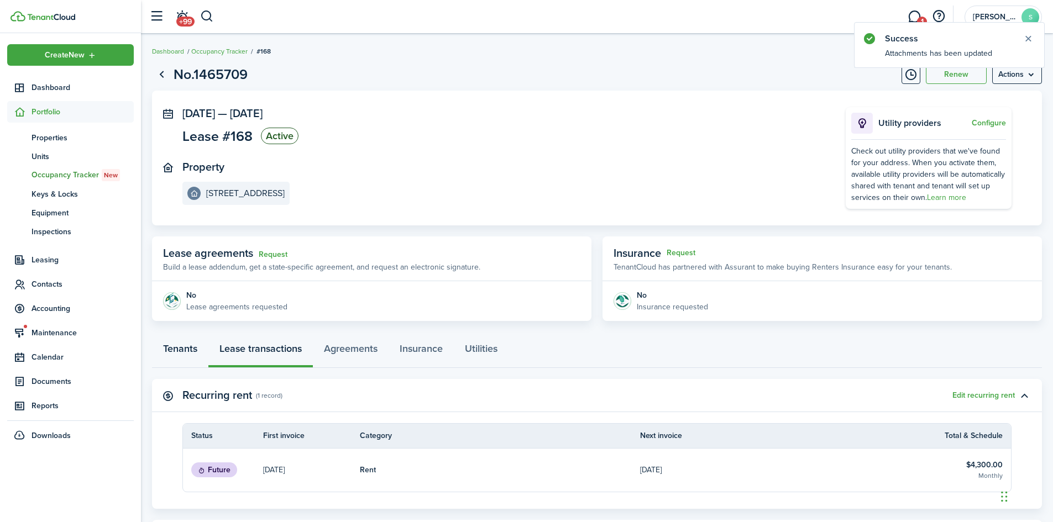
click at [180, 343] on link "Tenants" at bounding box center [180, 351] width 56 height 33
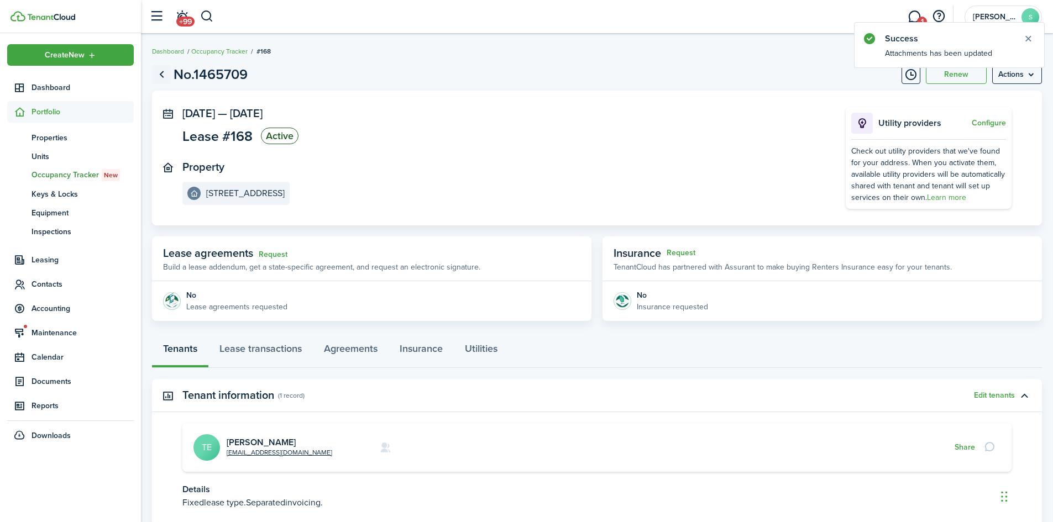
click at [157, 76] on link "Go back" at bounding box center [161, 74] width 19 height 19
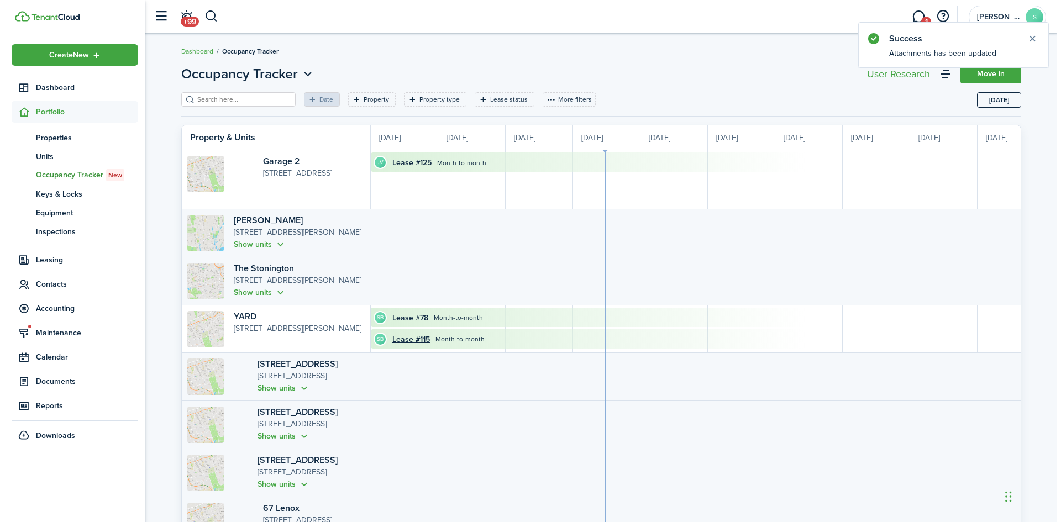
scroll to position [0, 202]
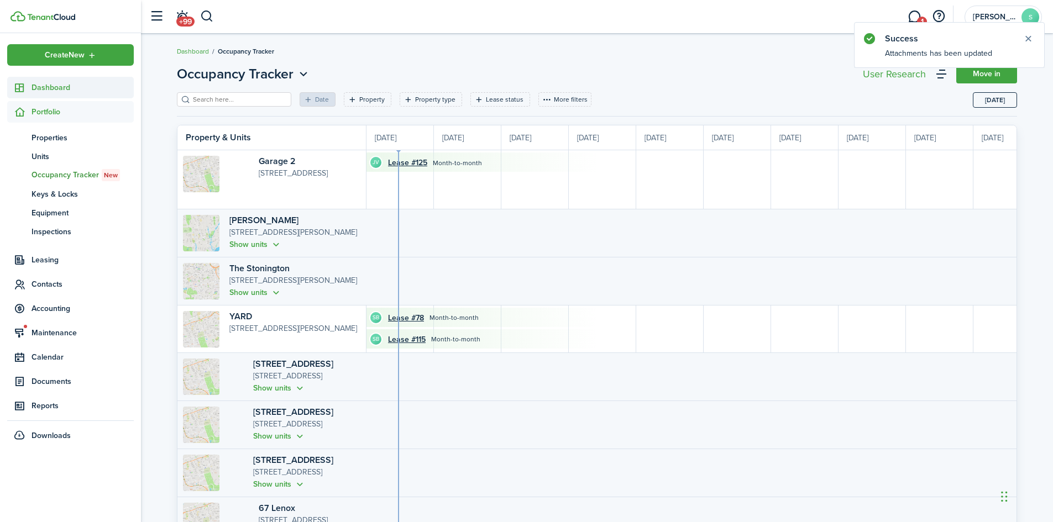
click at [50, 90] on span "Dashboard" at bounding box center [82, 88] width 102 height 12
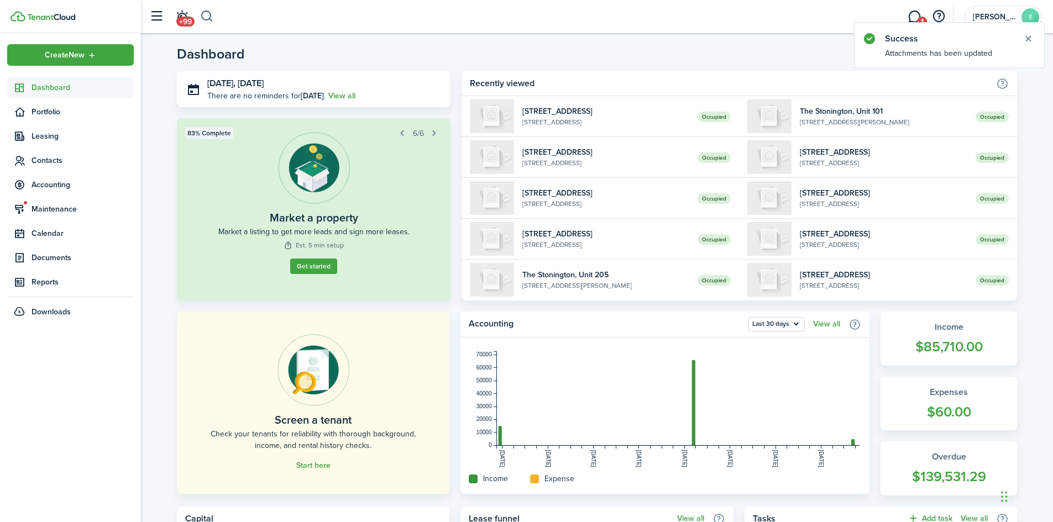
click at [206, 18] on button "button" at bounding box center [207, 16] width 14 height 19
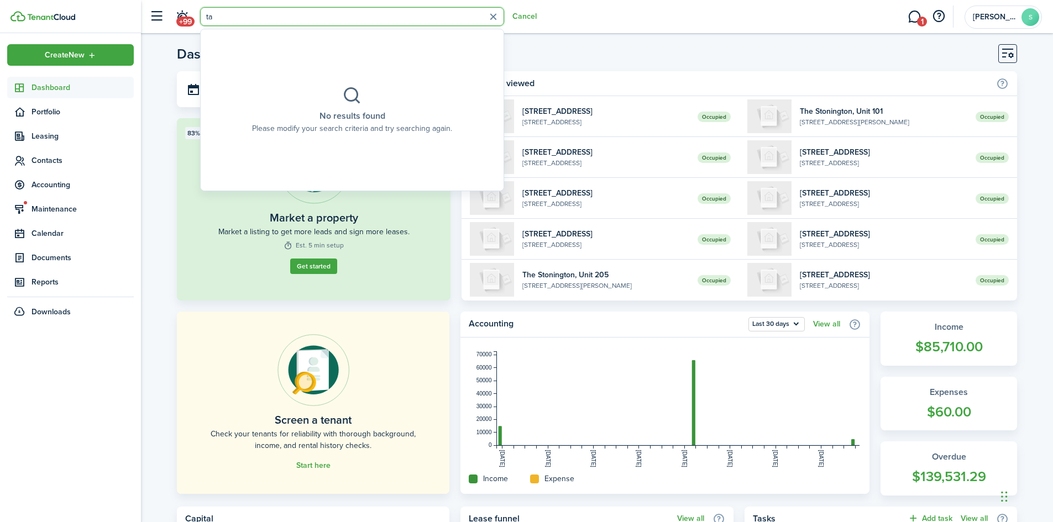
type input "t"
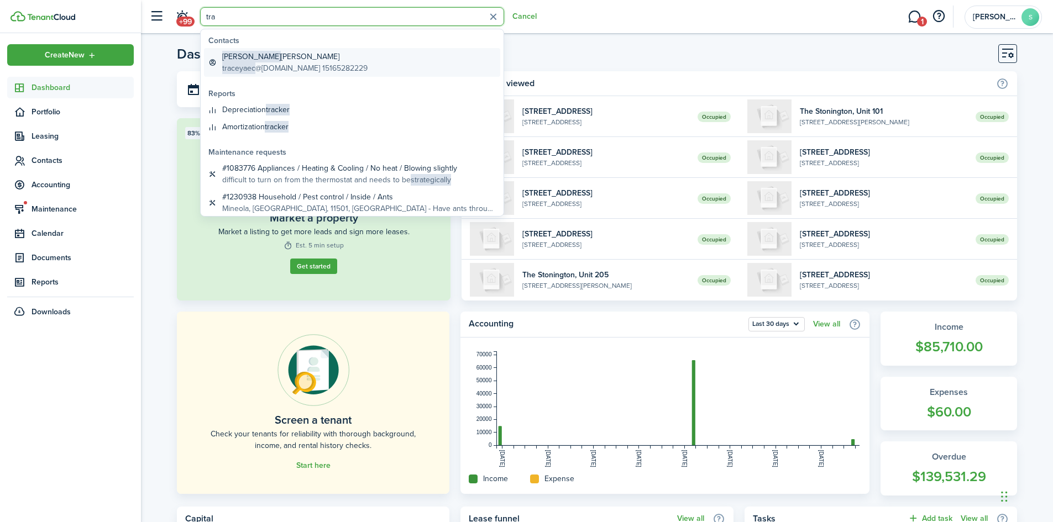
type input "tra"
click at [289, 55] on global-search-item-title "[PERSON_NAME]" at bounding box center [294, 57] width 145 height 12
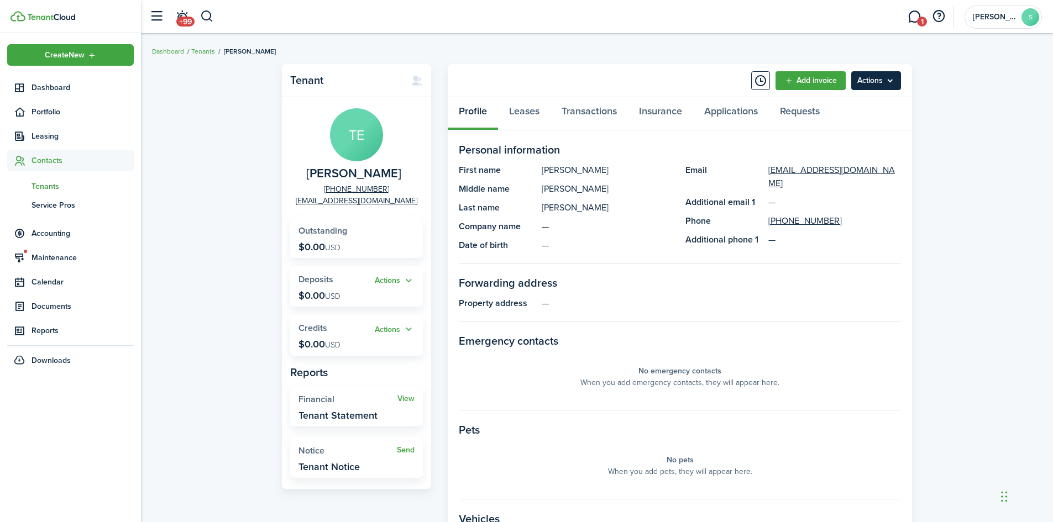
click at [880, 74] on menu-btn "Actions" at bounding box center [876, 80] width 50 height 19
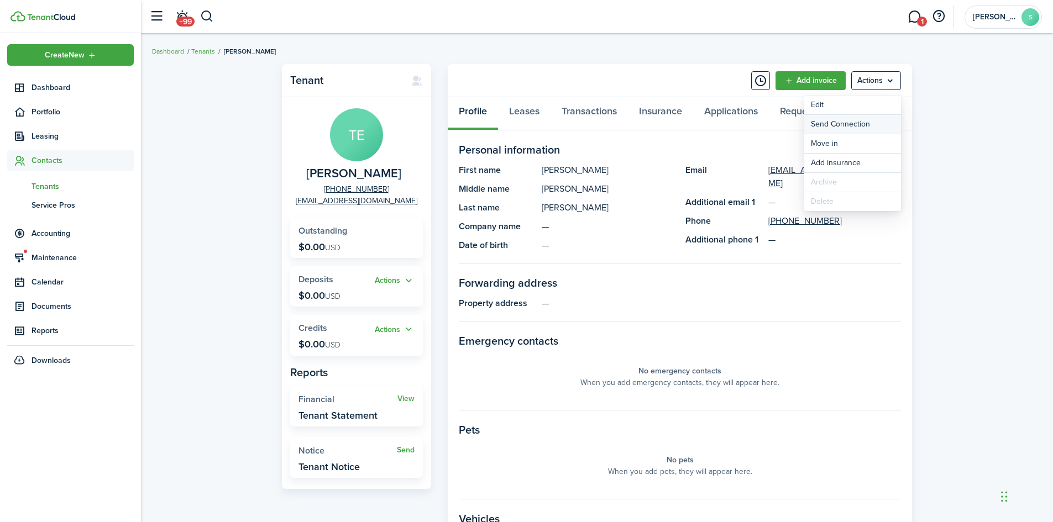
click at [871, 123] on button "Send Connection" at bounding box center [852, 124] width 97 height 19
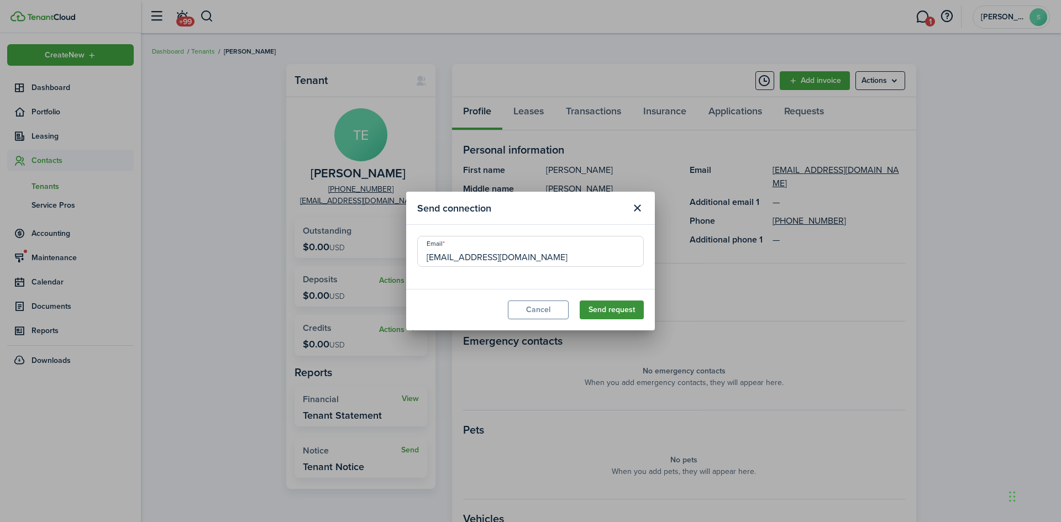
click at [629, 308] on button "Send request" at bounding box center [612, 310] width 64 height 19
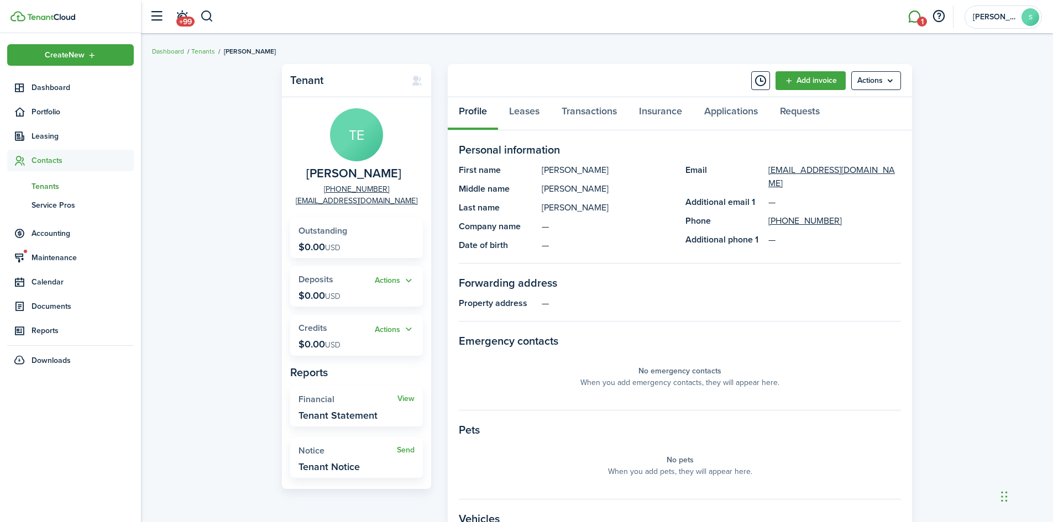
click at [923, 15] on link "1" at bounding box center [914, 17] width 21 height 28
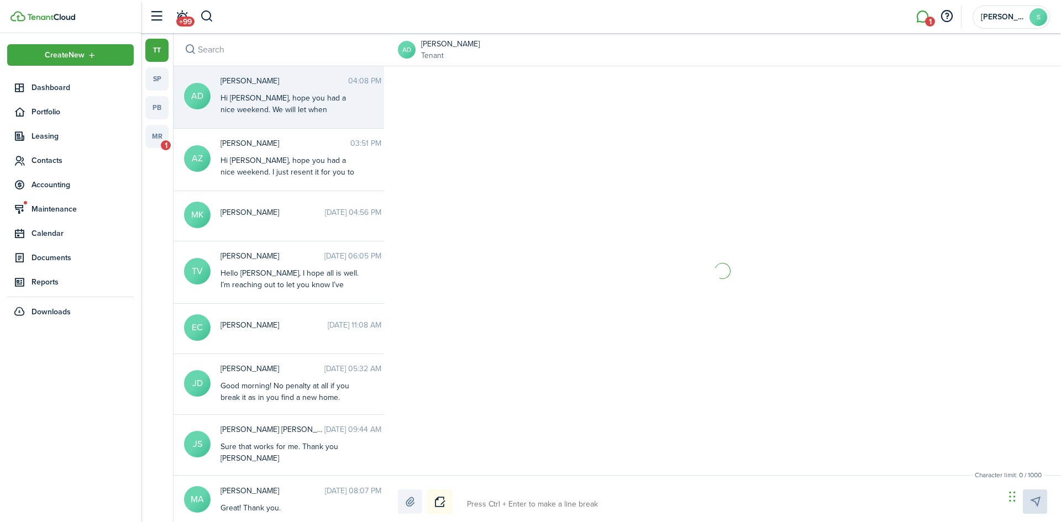
scroll to position [119, 0]
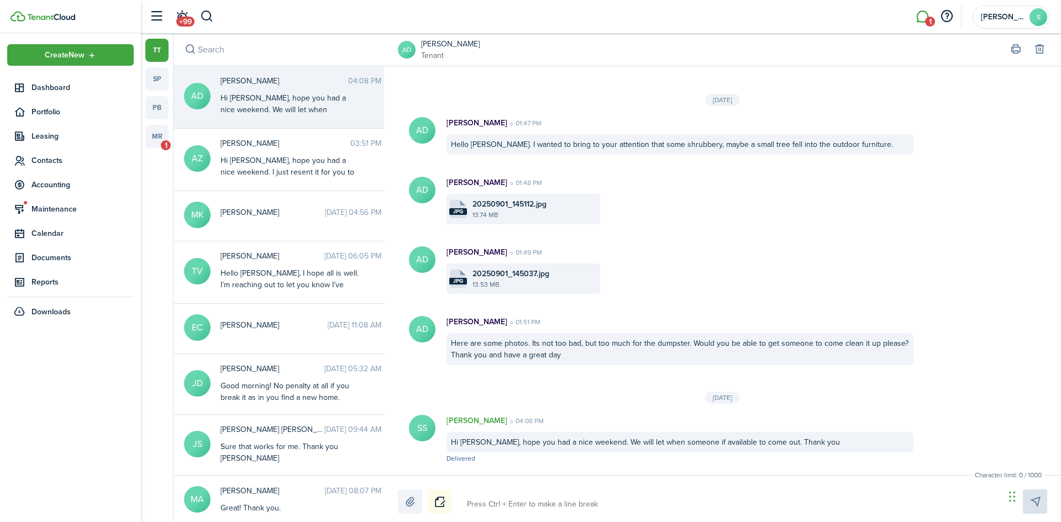
click at [545, 224] on file "jpg 20250901_145112.jpg 13.74 MB" at bounding box center [524, 209] width 154 height 30
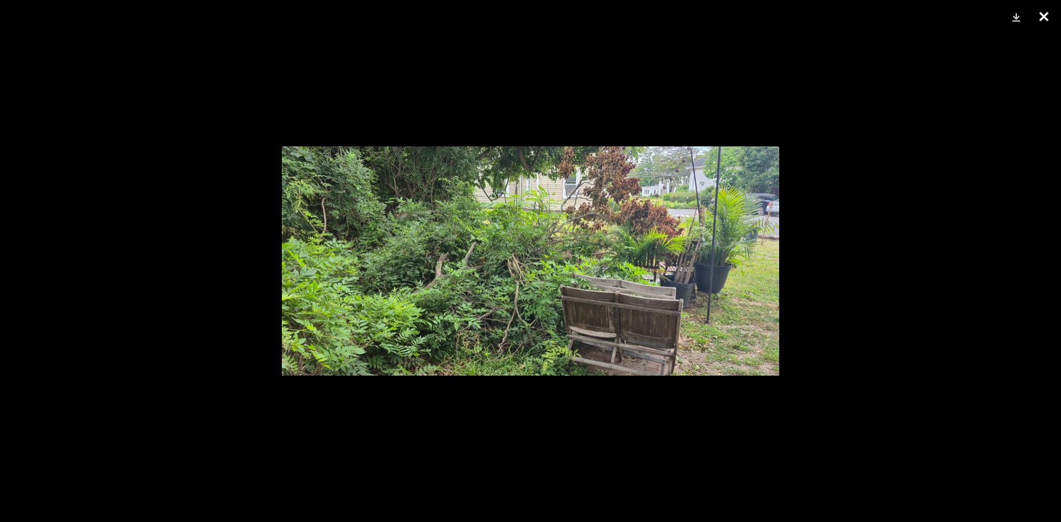
click at [1041, 15] on button "Close" at bounding box center [1044, 16] width 28 height 33
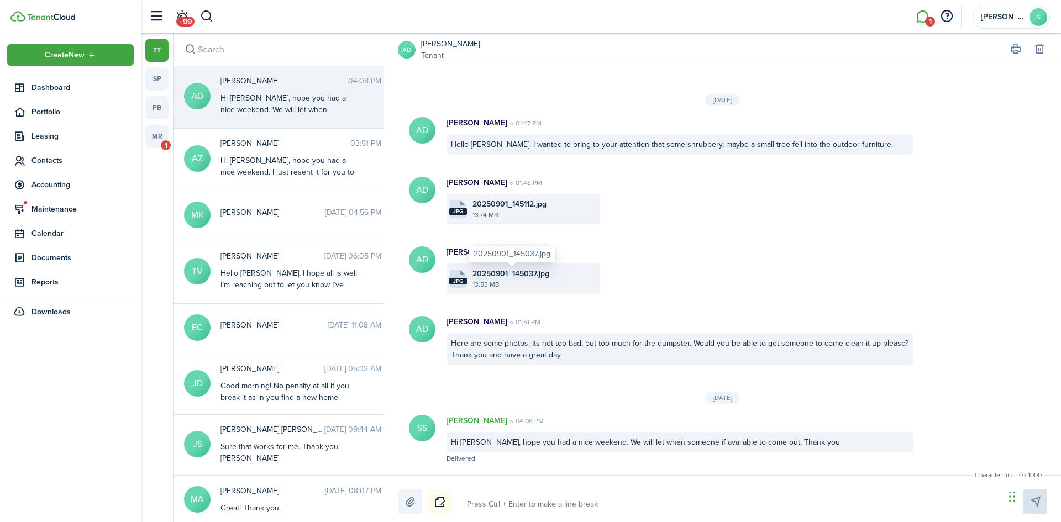
click at [522, 270] on span "20250901_145037.jpg" at bounding box center [510, 274] width 77 height 12
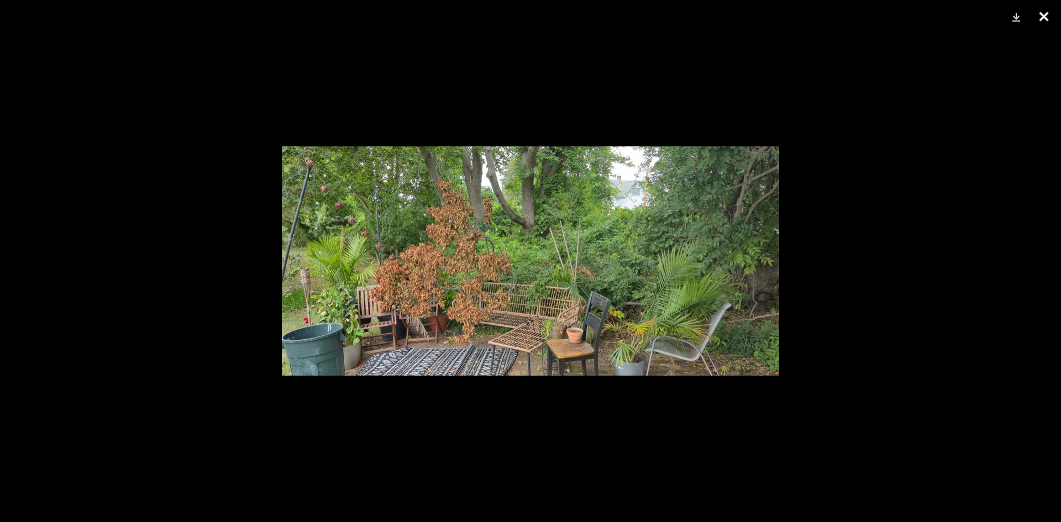
click at [1051, 9] on button "Close" at bounding box center [1044, 16] width 28 height 33
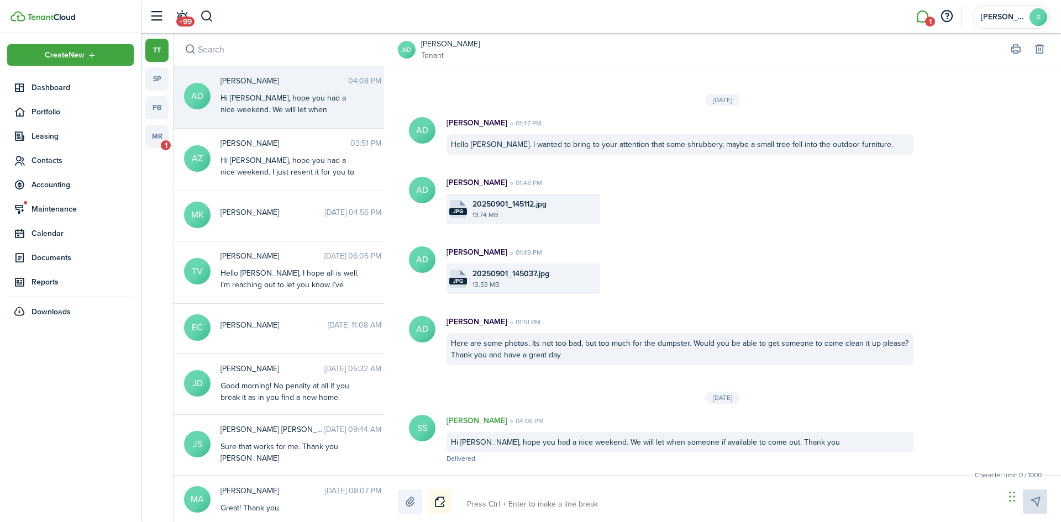
click at [591, 501] on textarea at bounding box center [732, 504] width 538 height 19
type textarea "H"
type textarea "Hi"
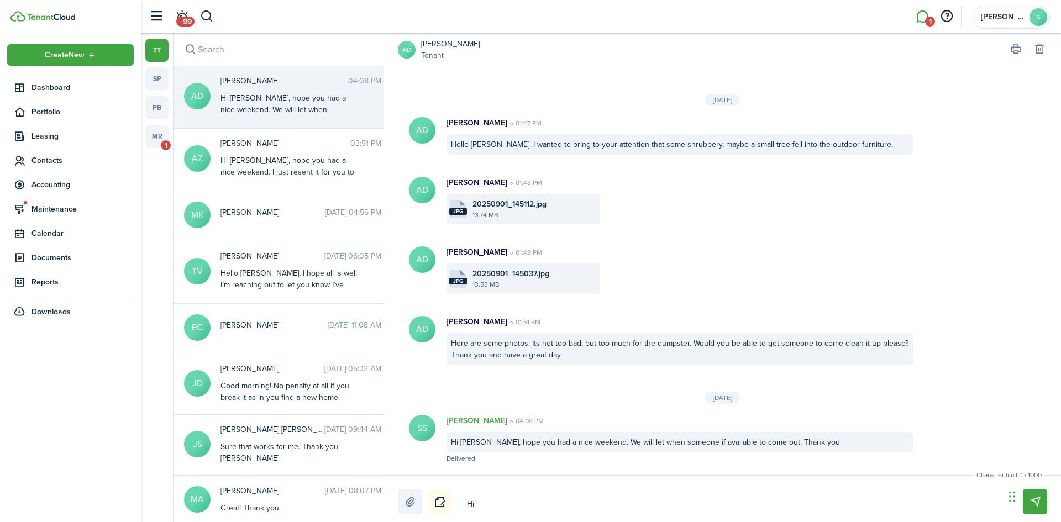
type textarea "Hiu"
type textarea "Hi"
type textarea "H"
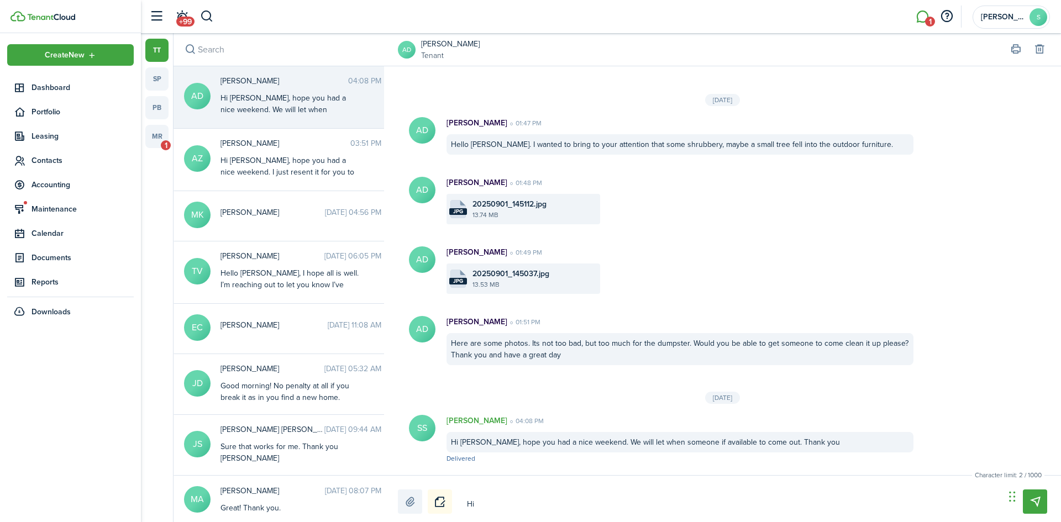
type textarea "H"
type textarea "Hi"
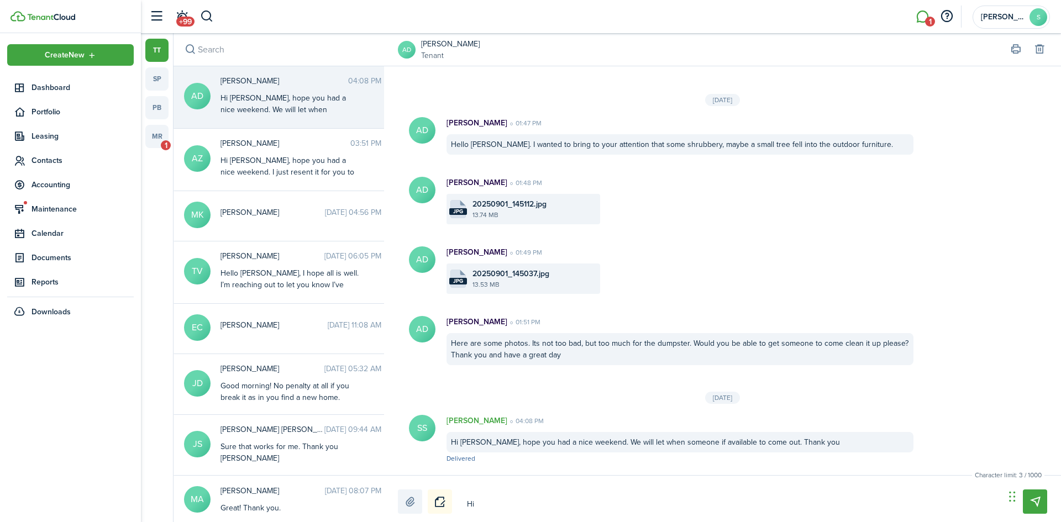
type textarea "Hi A"
type textarea "Hi [PERSON_NAME]"
type textarea "Hi All"
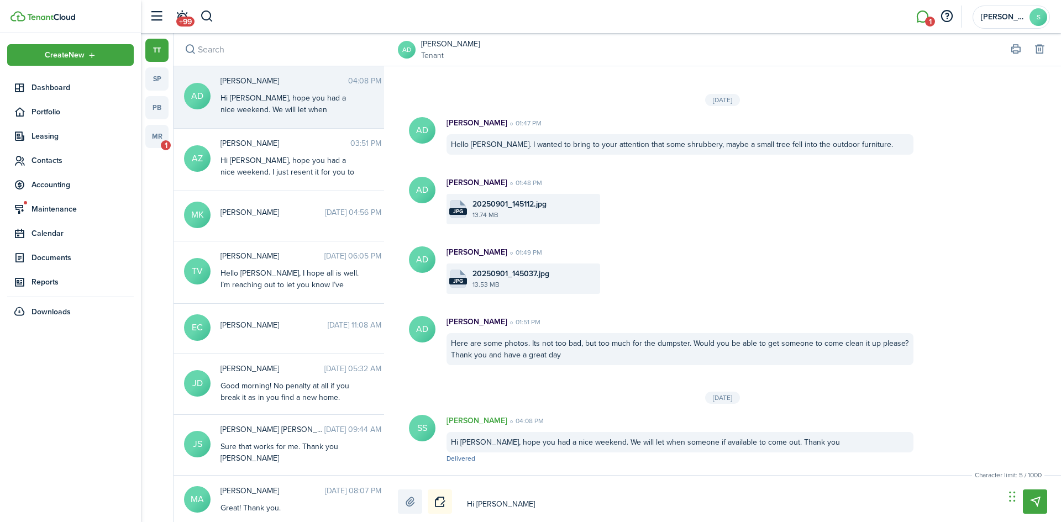
type textarea "Hi All"
type textarea "Hi [PERSON_NAME]"
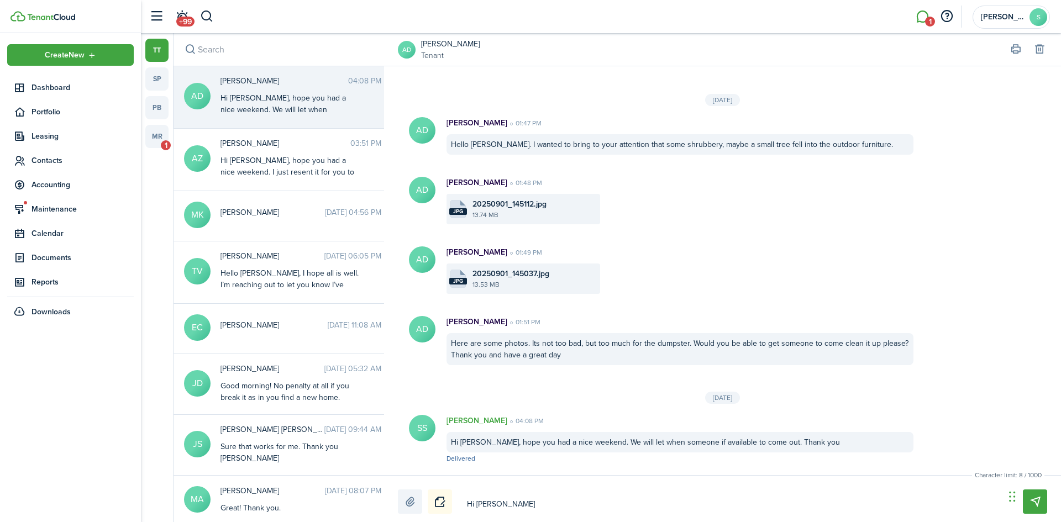
type textarea "Hi [PERSON_NAME],"
type textarea "Hi [PERSON_NAME]"
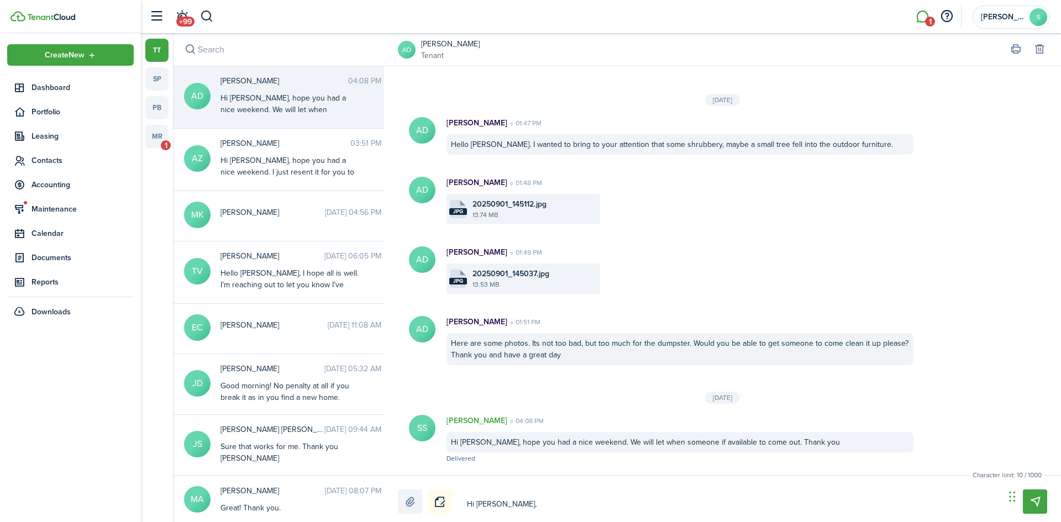
type textarea "Hi [PERSON_NAME]"
type textarea "Hi [PERSON_NAME], Jau"
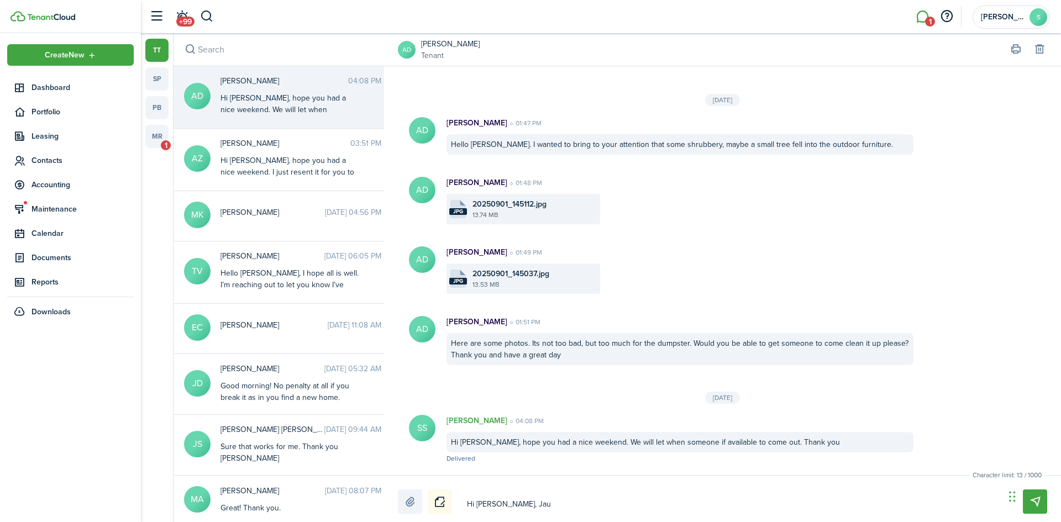
type textarea "Hi [PERSON_NAME]"
type textarea "Hi [PERSON_NAME], Jaunm"
type textarea "Hi [PERSON_NAME]"
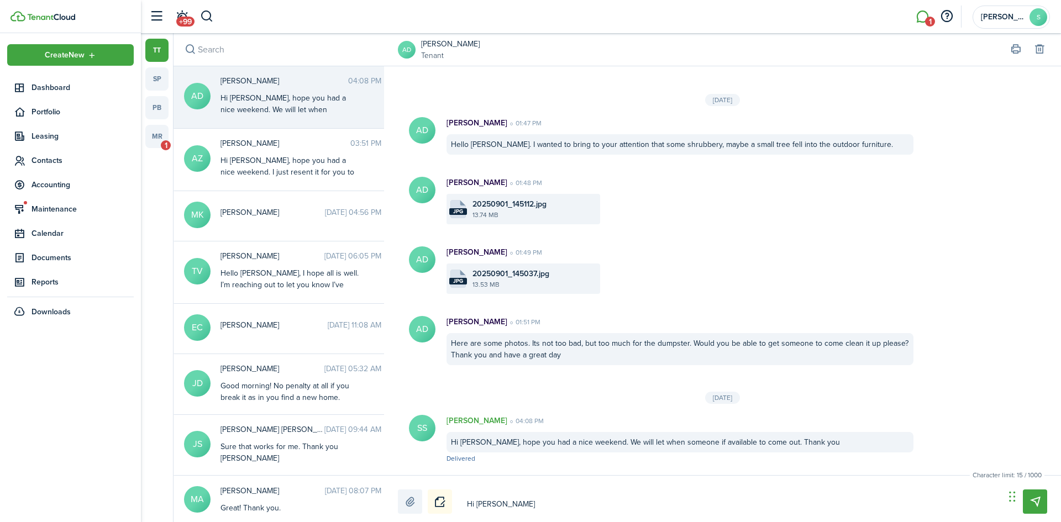
type textarea "Hi [PERSON_NAME]"
type textarea "Hi [PERSON_NAME], Jau"
type textarea "Hi [PERSON_NAME]"
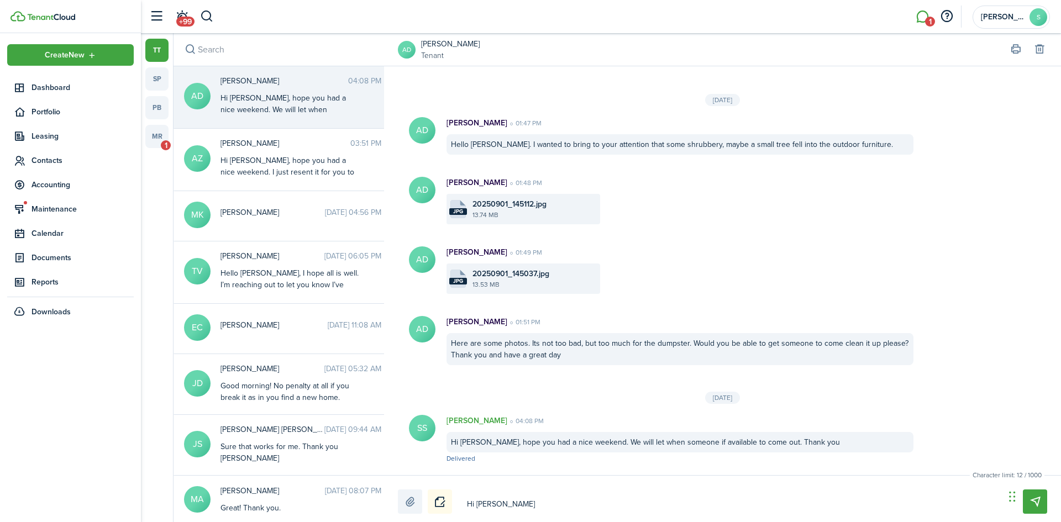
type textarea "Hi [PERSON_NAME], Jau"
type textarea "Hi [PERSON_NAME]"
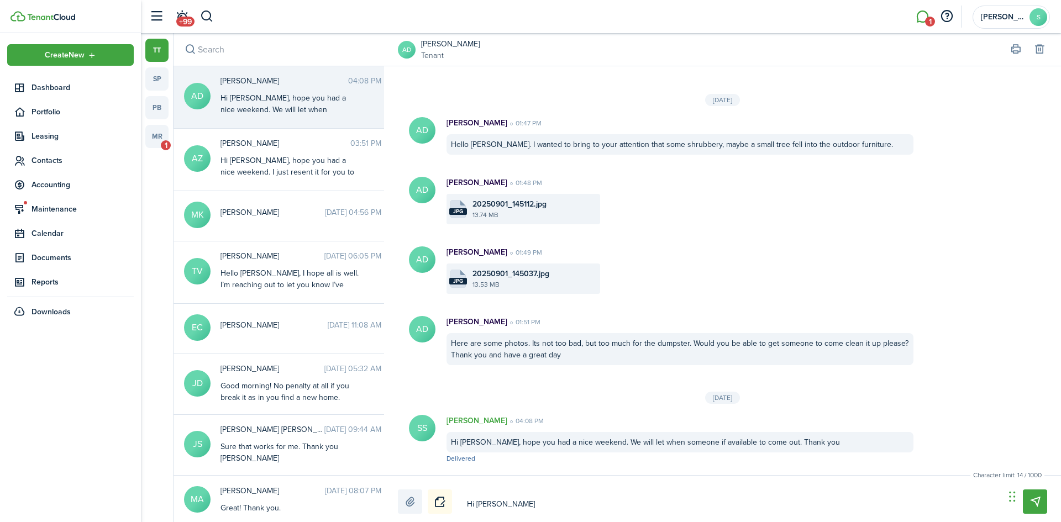
type textarea "Hi [PERSON_NAME]"
type textarea "Hi [PERSON_NAME], Jau"
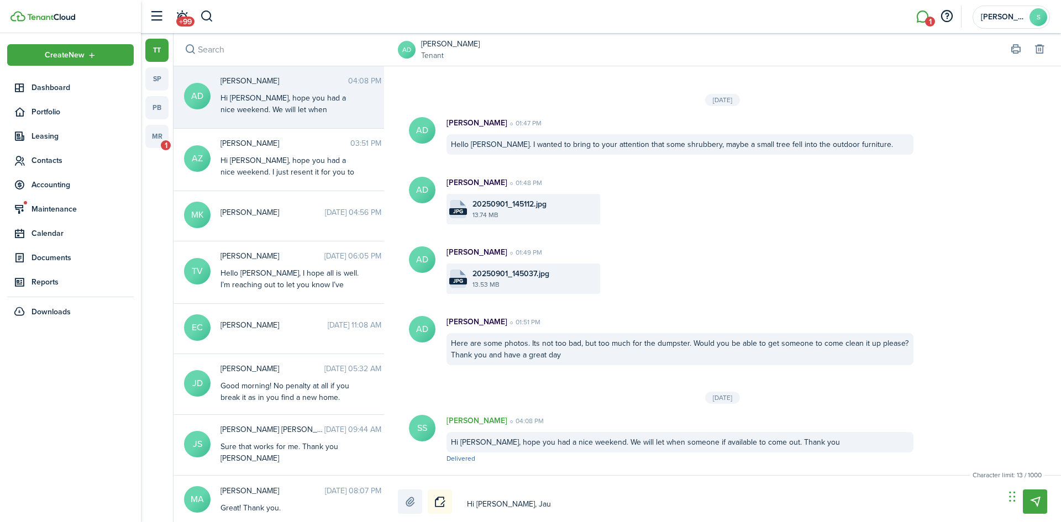
type textarea "Hi [PERSON_NAME]"
type textarea "Hi [PERSON_NAME],"
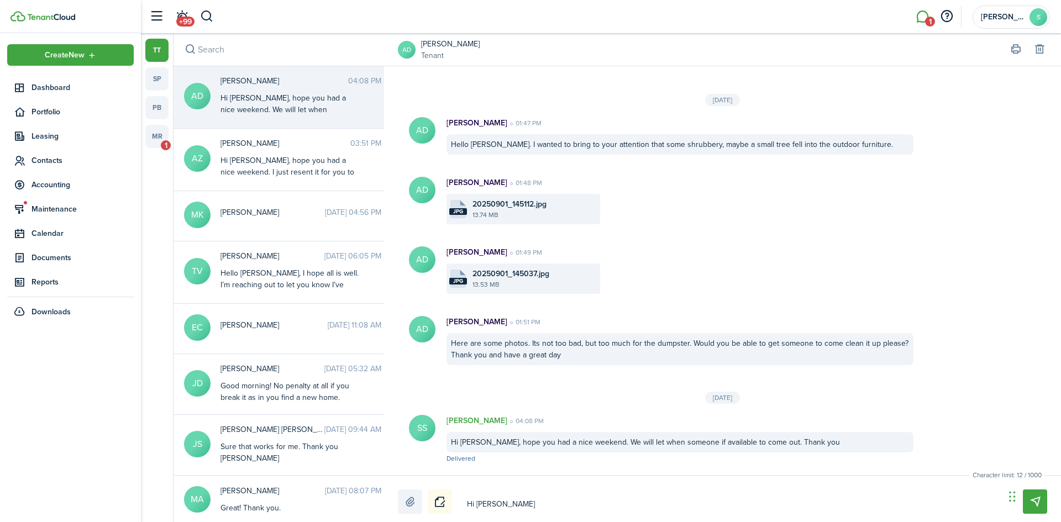
type textarea "Hi [PERSON_NAME],"
type textarea "Hi [PERSON_NAME], s"
type textarea "Hi [PERSON_NAME], so"
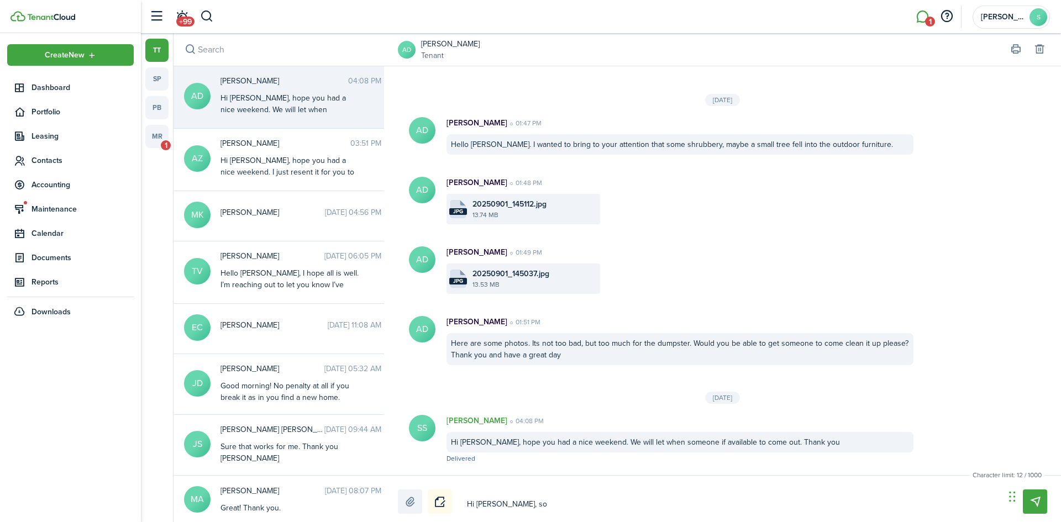
type textarea "Hi [PERSON_NAME], som"
type textarea "Hi [PERSON_NAME], some"
type textarea "Hi [PERSON_NAME], someo"
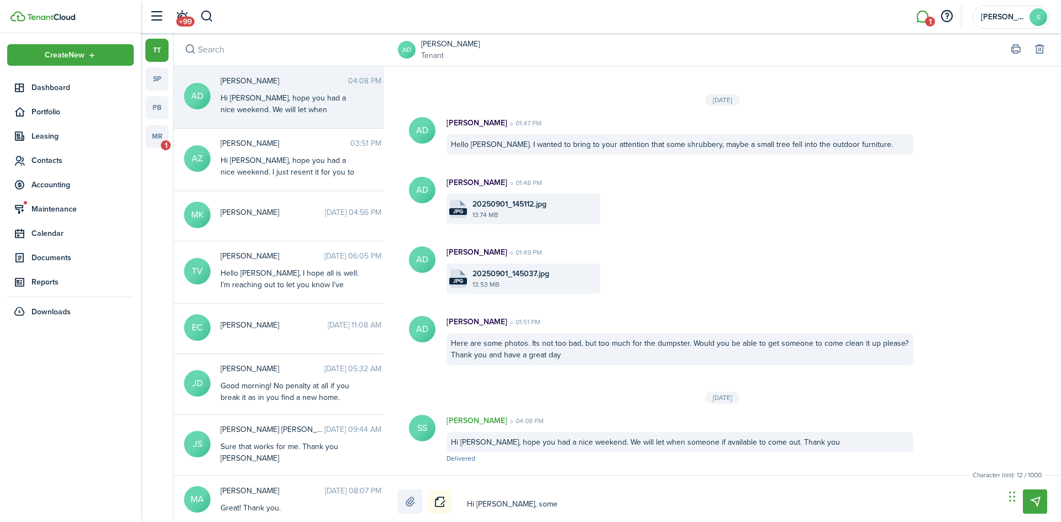
type textarea "Hi [PERSON_NAME], someo"
type textarea "Hi [PERSON_NAME], someon"
type textarea "Hi [PERSON_NAME], someone"
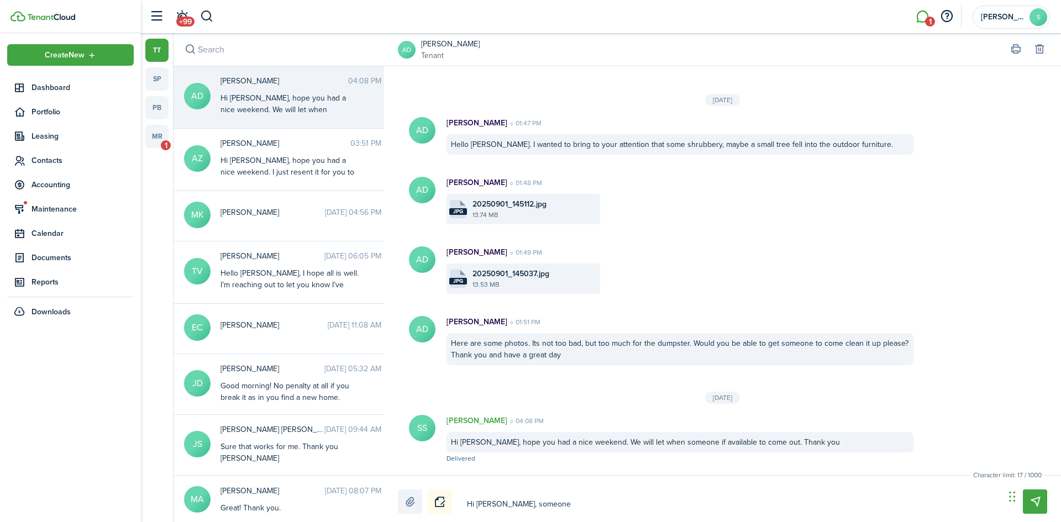
type textarea "Hi [PERSON_NAME], someone"
type textarea "Hi [PERSON_NAME], someone w"
type textarea "Hi [PERSON_NAME], someone wi"
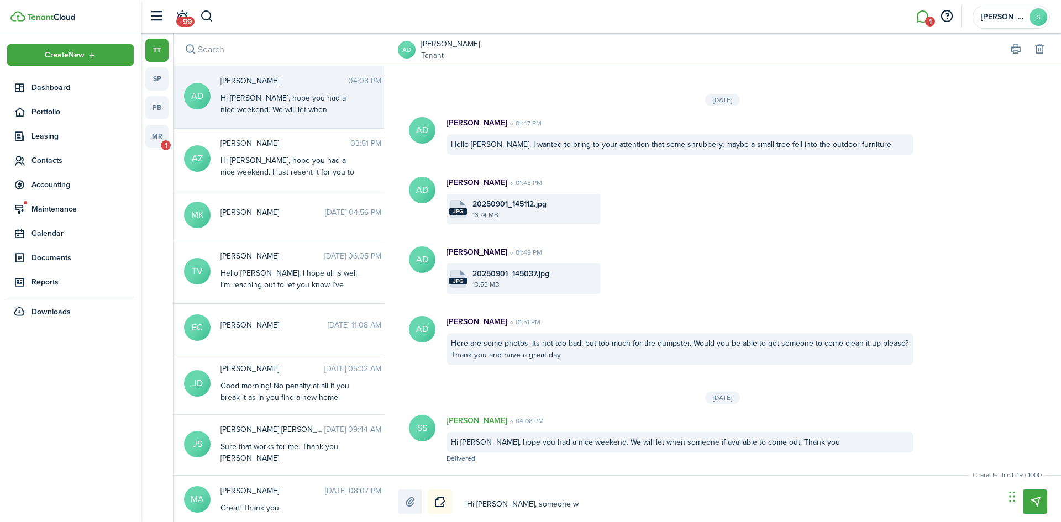
type textarea "Hi [PERSON_NAME], someone wi"
type textarea "Hi [PERSON_NAME], someone wil"
type textarea "Hi [PERSON_NAME], someone will"
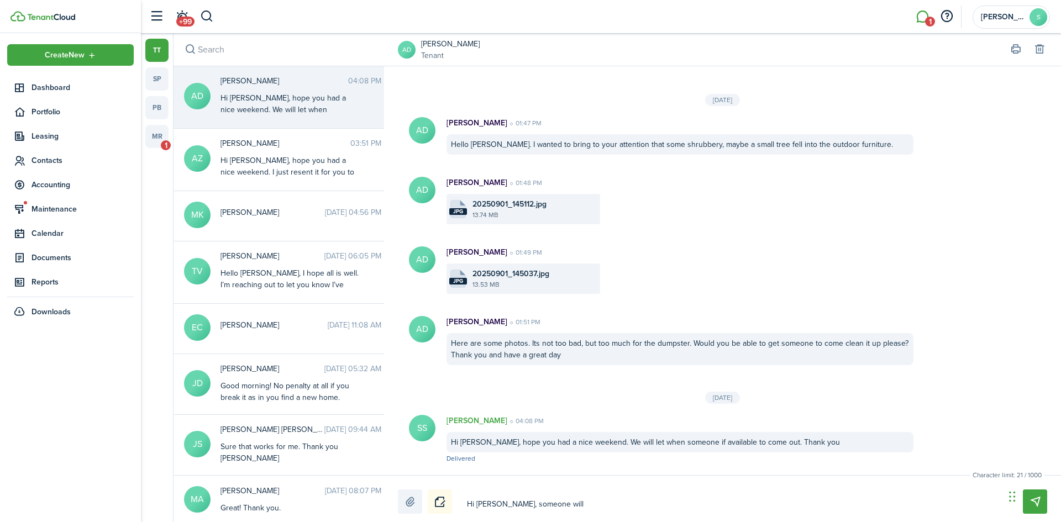
type textarea "Hi [PERSON_NAME], someone will"
type textarea "Hi [PERSON_NAME], someone will b"
type textarea "Hi [PERSON_NAME], someone will be"
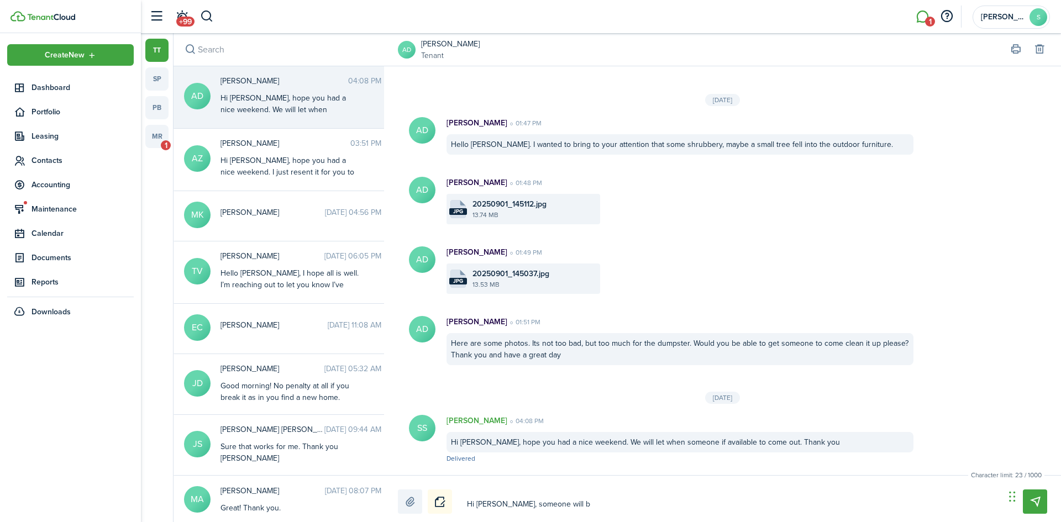
type textarea "Hi [PERSON_NAME], someone will be"
type textarea "Hi [PERSON_NAME], someone will be t"
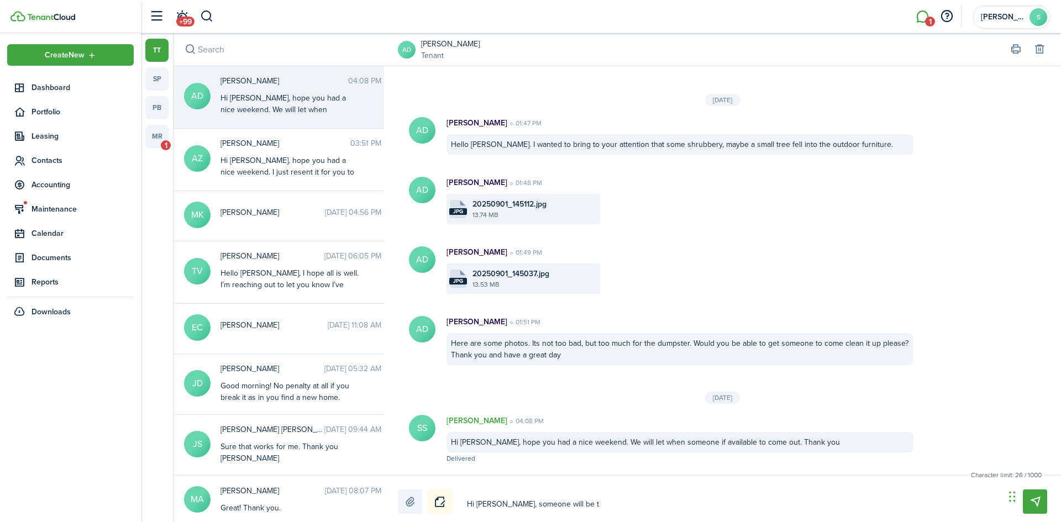
type textarea "Hi [PERSON_NAME], someone will be th"
type textarea "Hi [PERSON_NAME], someone will be the"
type textarea "Hi [PERSON_NAME], someone will be ther"
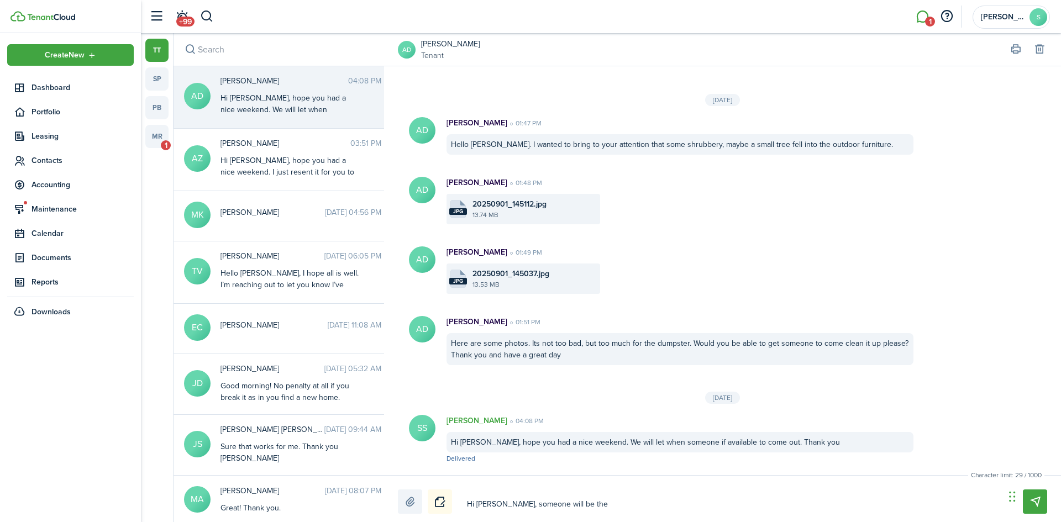
type textarea "Hi [PERSON_NAME], someone will be ther"
type textarea "Hi [PERSON_NAME], someone will be there"
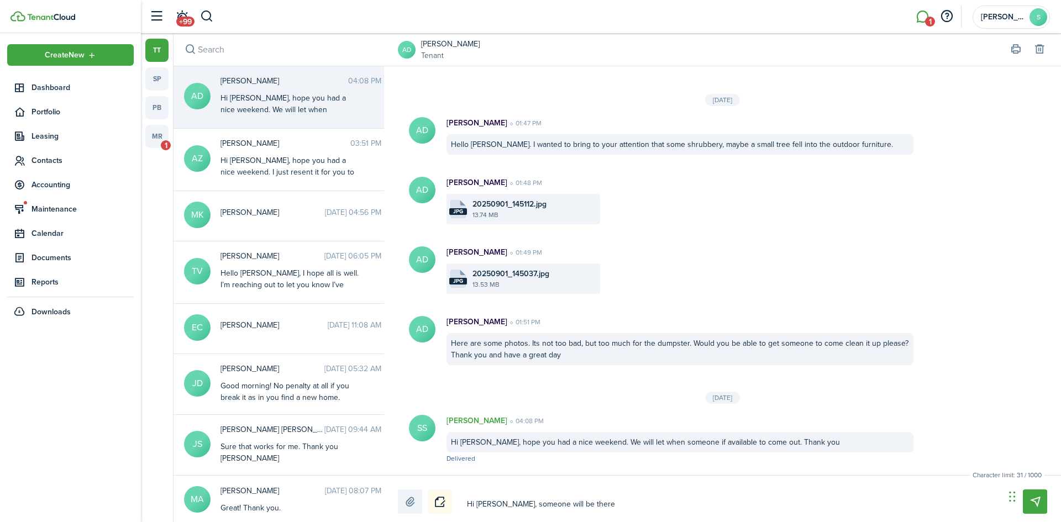
type textarea "Hi [PERSON_NAME], someone will be there t"
type textarea "Hi [PERSON_NAME], someone will be there to"
type textarea "Hi [PERSON_NAME], someone will be there [PERSON_NAME]"
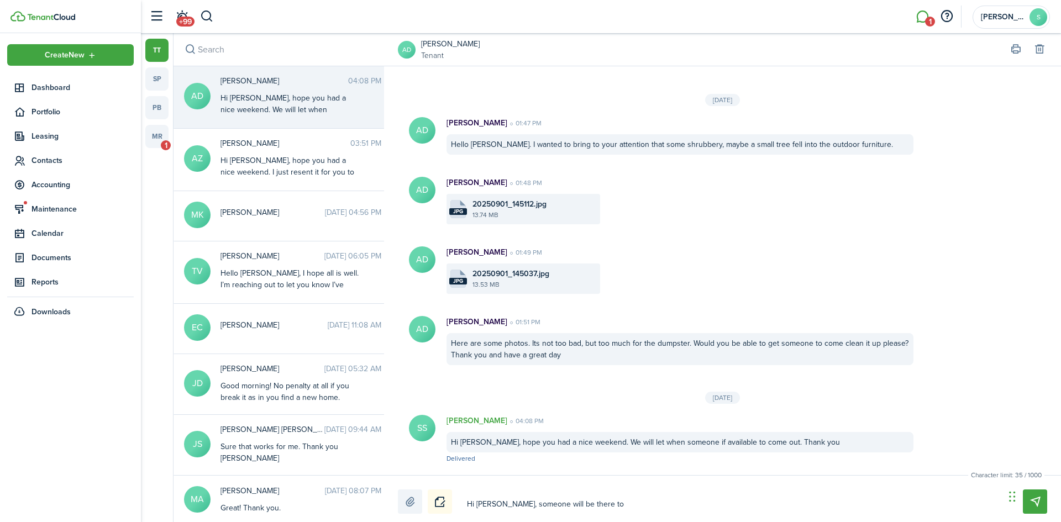
type textarea "Hi [PERSON_NAME], someone will be there [PERSON_NAME]"
type textarea "Hi [PERSON_NAME], someone will be there tomr"
type textarea "Hi [PERSON_NAME], someone will be there tomrr"
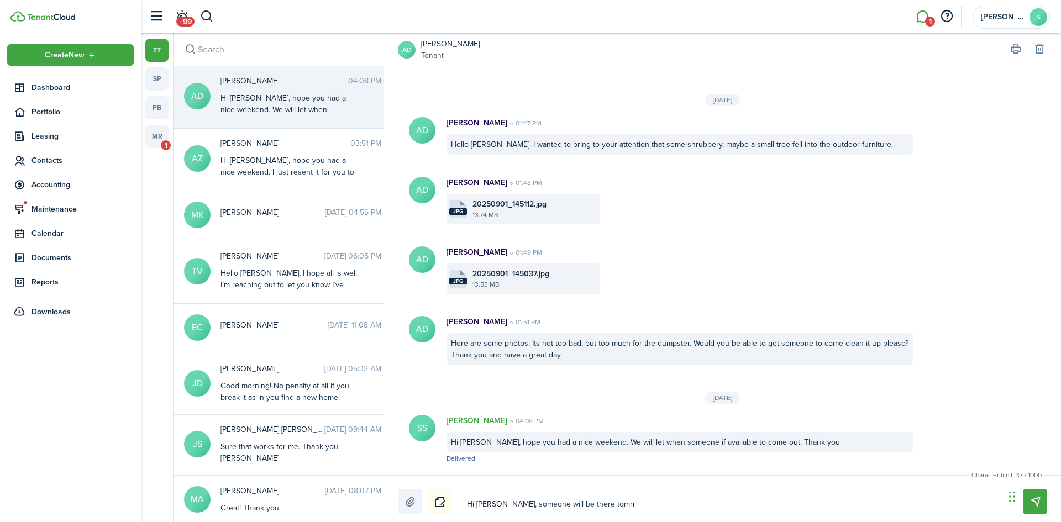
type textarea "Hi [PERSON_NAME], someone will be there [PERSON_NAME]"
type textarea "Hi [PERSON_NAME], someone will be there tomrr"
type textarea "Hi [PERSON_NAME], someone will be there tomr"
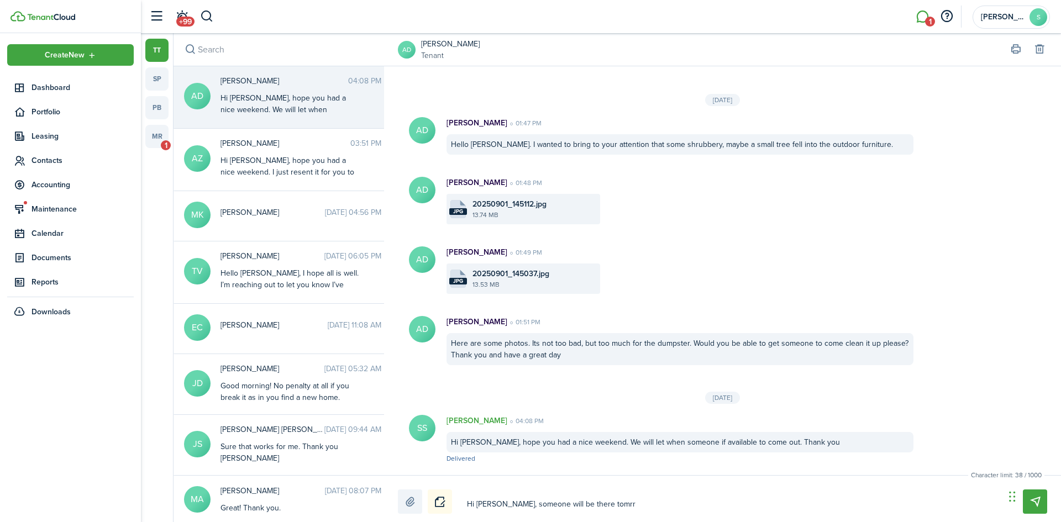
type textarea "Hi [PERSON_NAME], someone will be there tomr"
type textarea "Hi [PERSON_NAME], someone will be there [PERSON_NAME]"
type textarea "Hi [PERSON_NAME], someone will be there tomo"
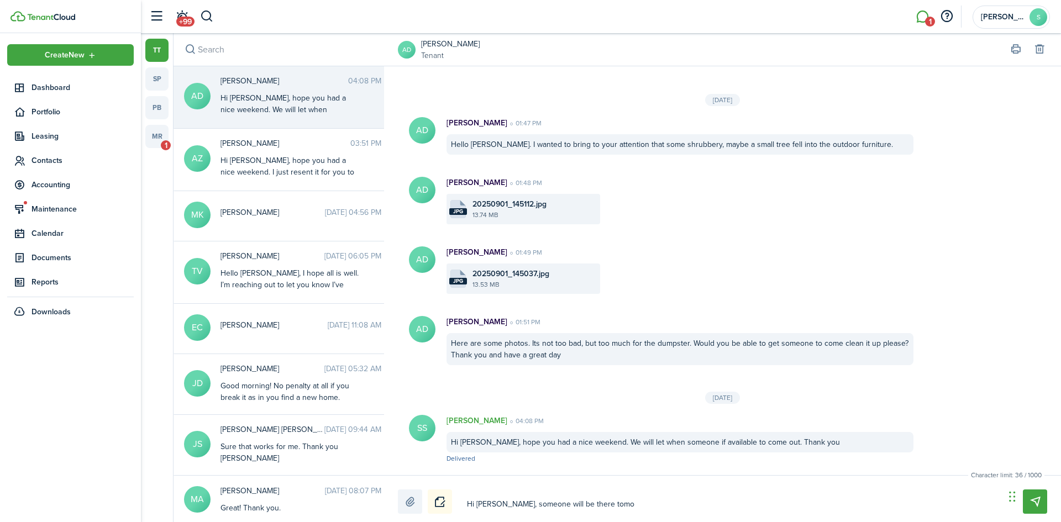
type textarea "Hi [PERSON_NAME], someone will be there [PERSON_NAME]"
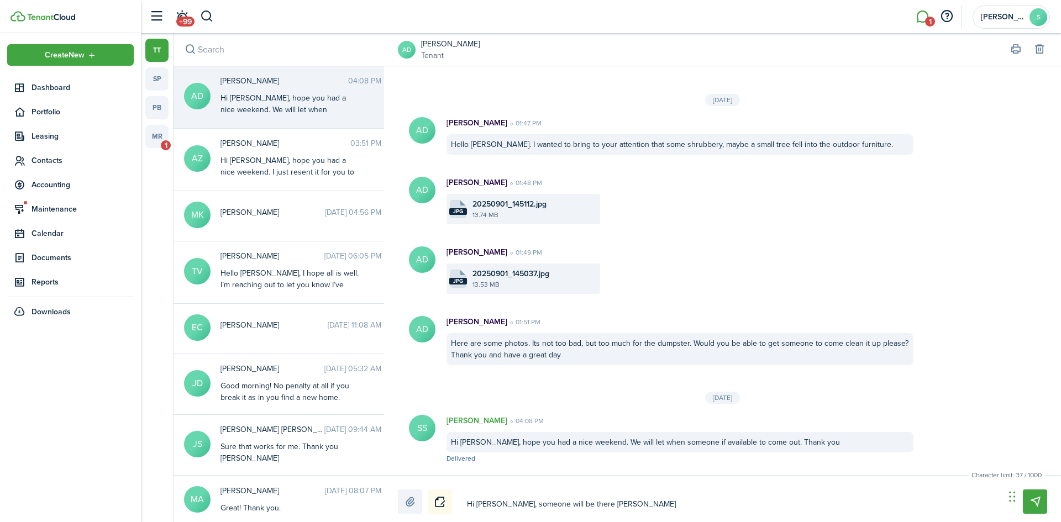
type textarea "Hi [PERSON_NAME], someone will be there [PERSON_NAME]"
type textarea "Hi [PERSON_NAME], someone will be there [DATE]"
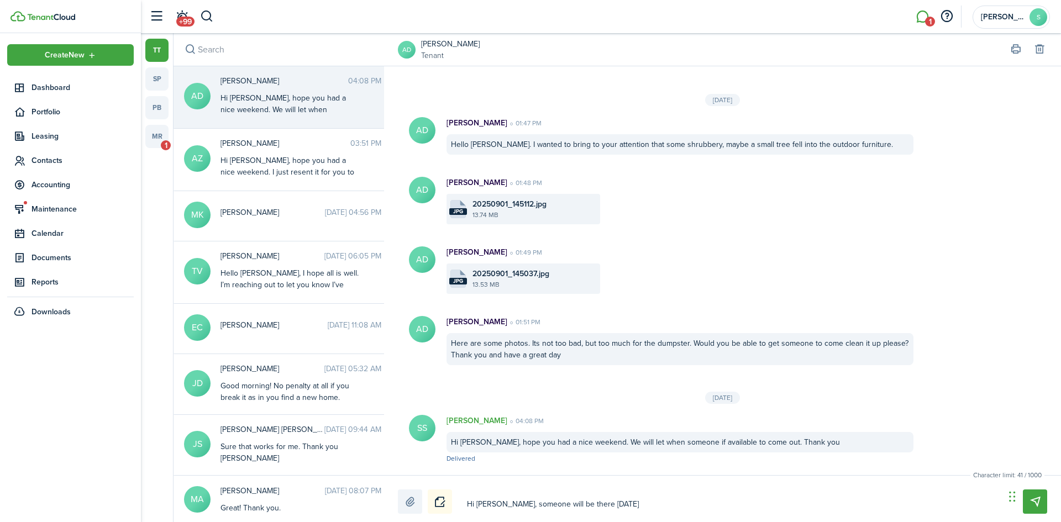
type textarea "Hi [PERSON_NAME], someone will be there [DATE] t"
type textarea "Hi [PERSON_NAME], someone will be there [DATE] to"
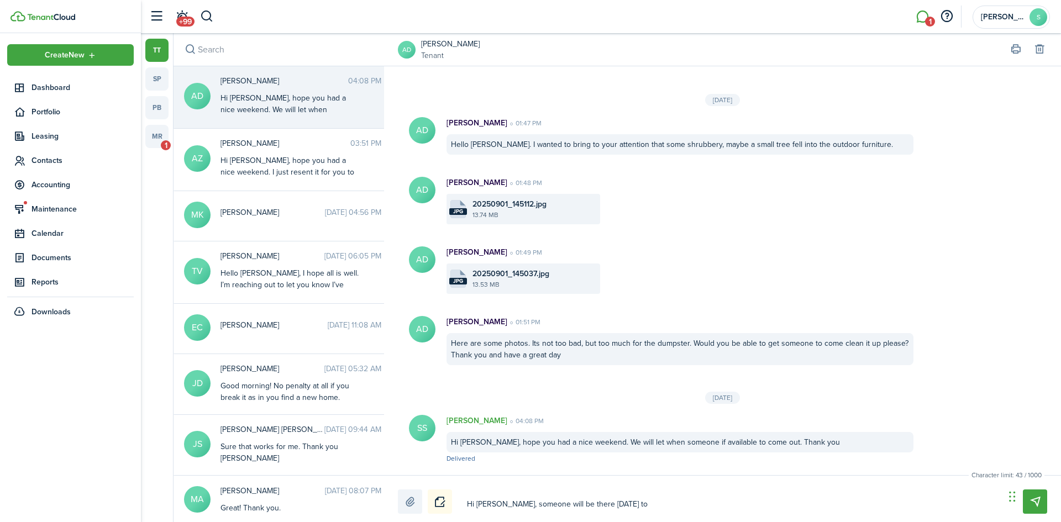
type textarea "Hi [PERSON_NAME], someone will be there [DATE] to"
type textarea "Hi [PERSON_NAME], someone will be there [DATE] to c"
type textarea "Hi [PERSON_NAME], someone will be there [DATE] to cl"
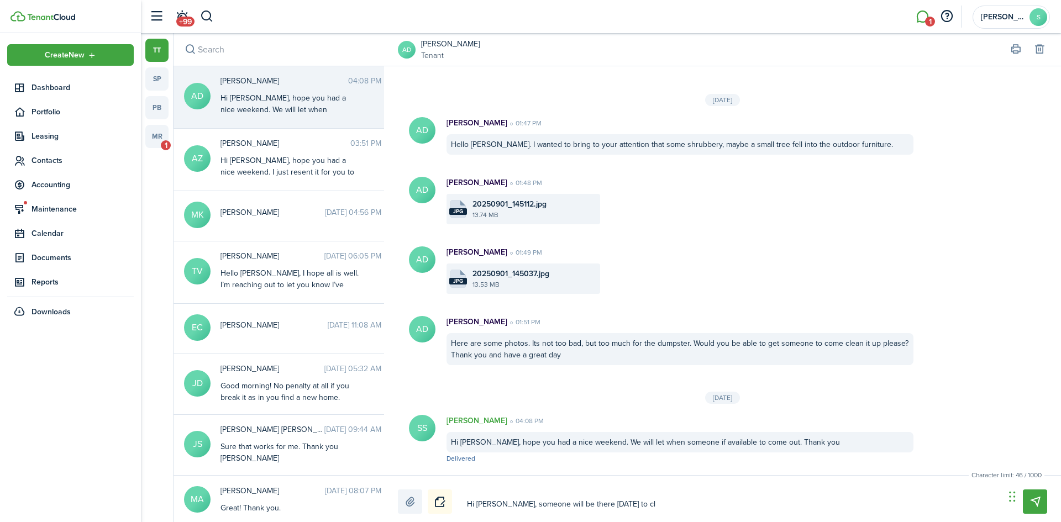
type textarea "Hi [PERSON_NAME], someone will be there [DATE] to cle"
type textarea "Hi [PERSON_NAME], someone will be there [DATE] to clea"
type textarea "Hi [PERSON_NAME], someone will be there [DATE] to clean"
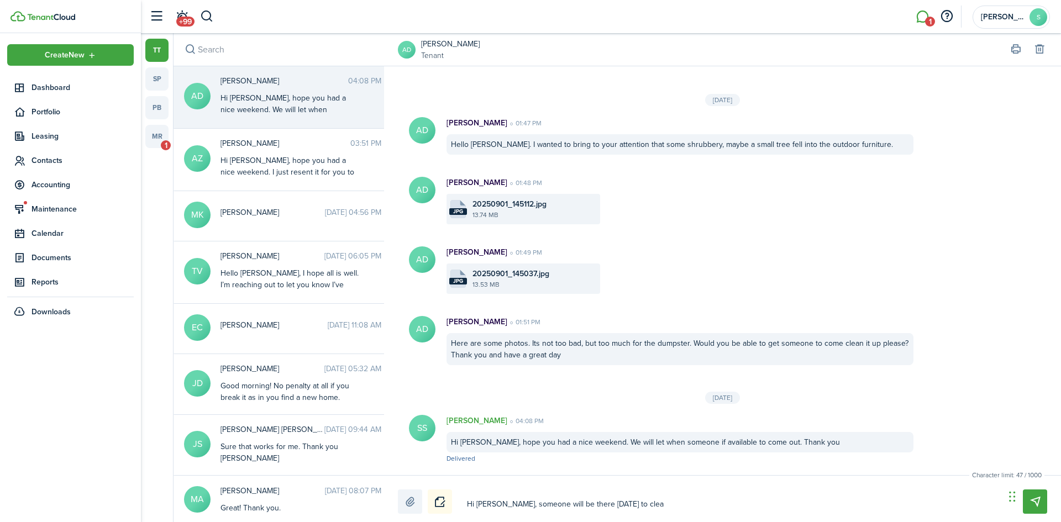
type textarea "Hi [PERSON_NAME], someone will be there [DATE] to clean"
type textarea "Hi [PERSON_NAME], someone will be there [DATE] to clean s"
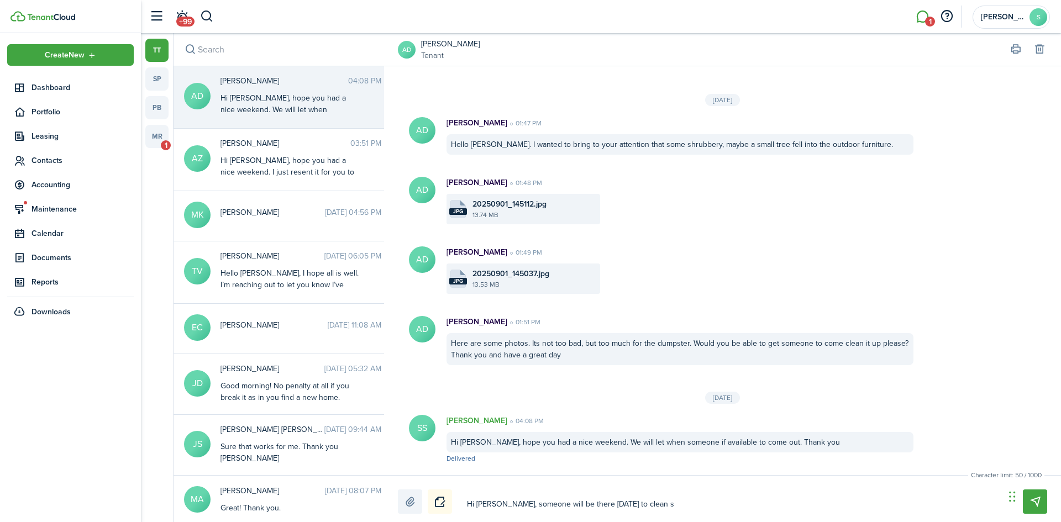
type textarea "Hi [PERSON_NAME], someone will be there [DATE] to clean sh"
type textarea "Hi [PERSON_NAME], someone will be there [DATE] to clean shr"
type textarea "Hi [PERSON_NAME], someone will be there [DATE] to clean shru"
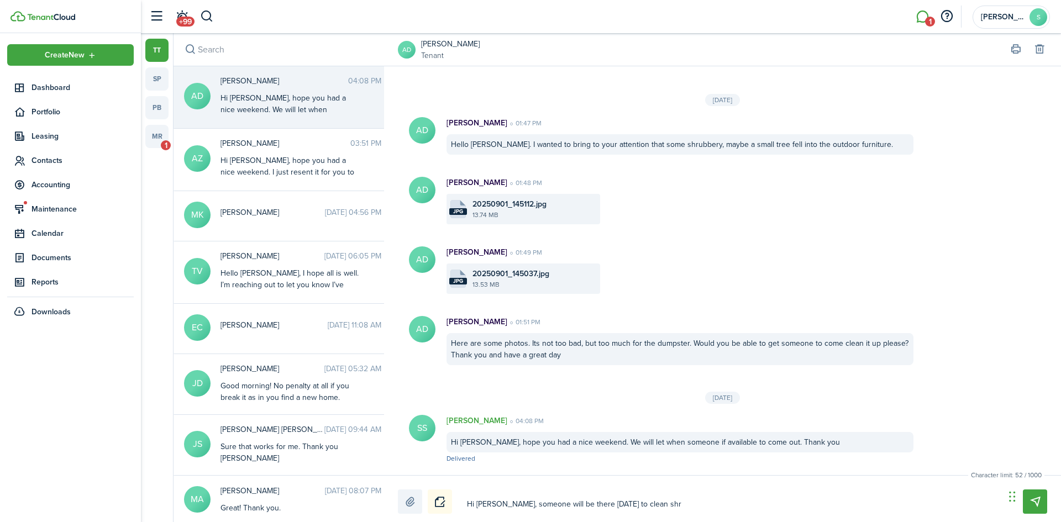
type textarea "Hi [PERSON_NAME], someone will be there [DATE] to clean shru"
type textarea "Hi [PERSON_NAME], someone will be there [DATE] to clean shrub"
type textarea "Hi [PERSON_NAME], someone will be there [DATE] to clean shrubb"
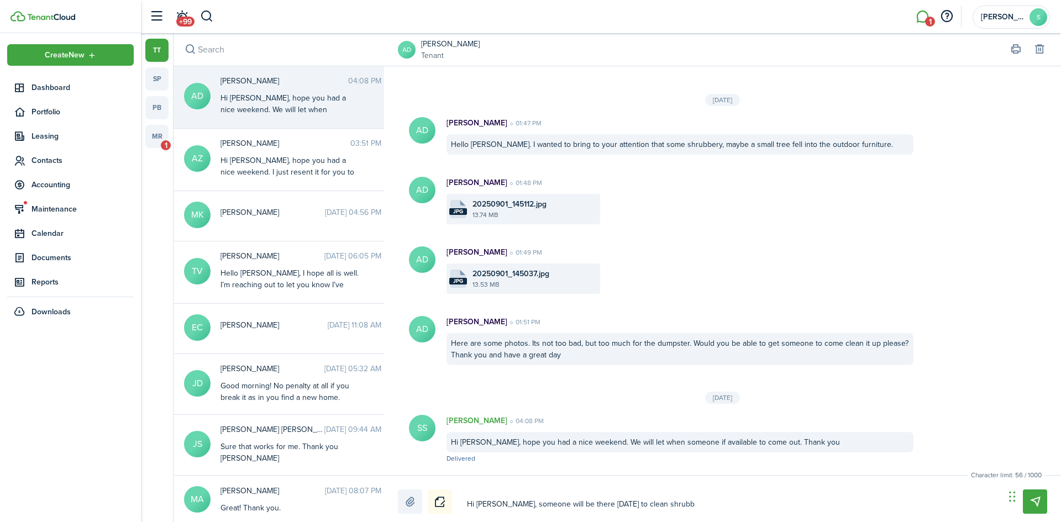
type textarea "Hi [PERSON_NAME], someone will be there [DATE] to clean shrubbe"
type textarea "Hi [PERSON_NAME], someone will be there [DATE] to clean shrubber"
type textarea "Hi [PERSON_NAME], someone will be there [DATE] to clean shrubbery"
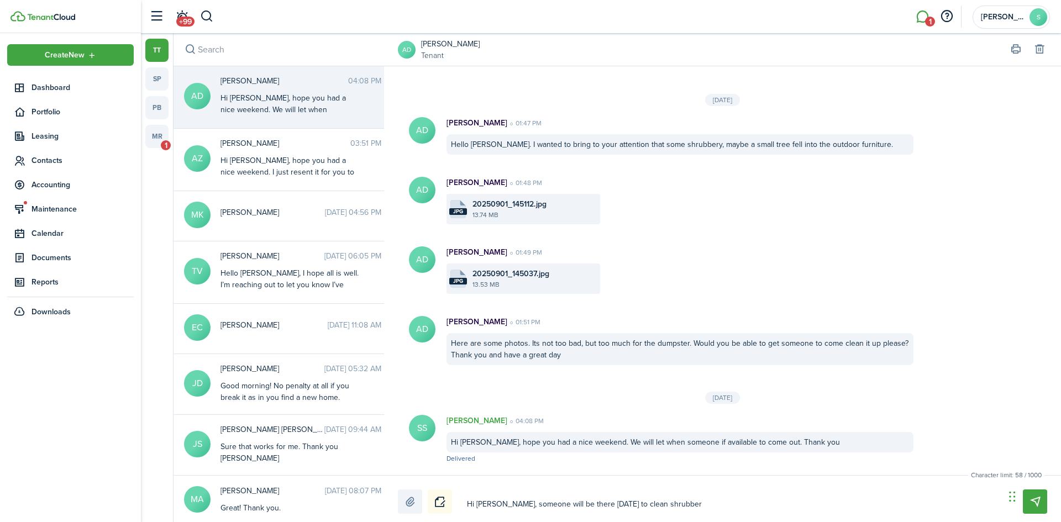
type textarea "Hi [PERSON_NAME], someone will be there [DATE] to clean shrubbery"
type textarea "Hi [PERSON_NAME], someone will be there [DATE] to clean shrubbery,"
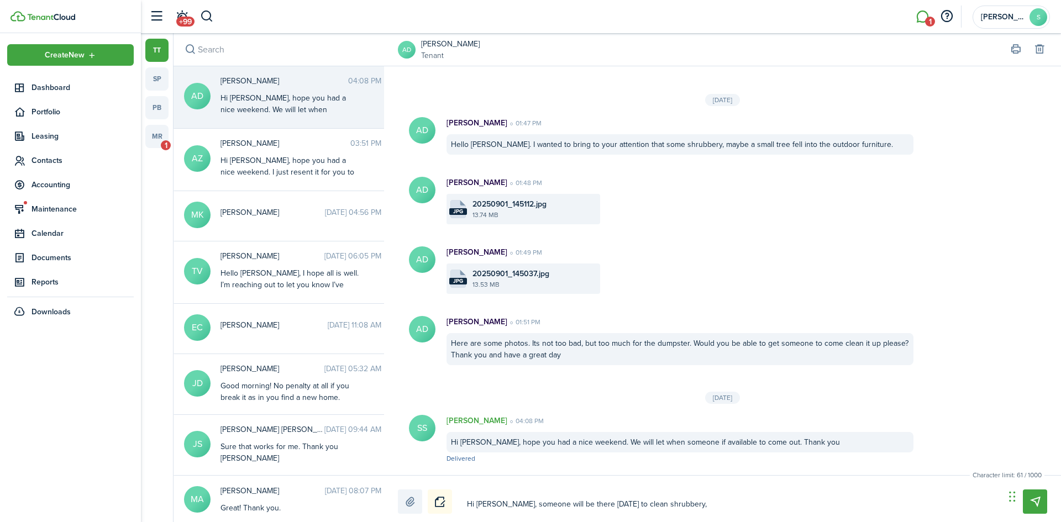
type textarea "Hi [PERSON_NAME], someone will be there [DATE] to clean shrubbery, h"
type textarea "Hi [PERSON_NAME], someone will be there [DATE] to clean shrubbery, ha"
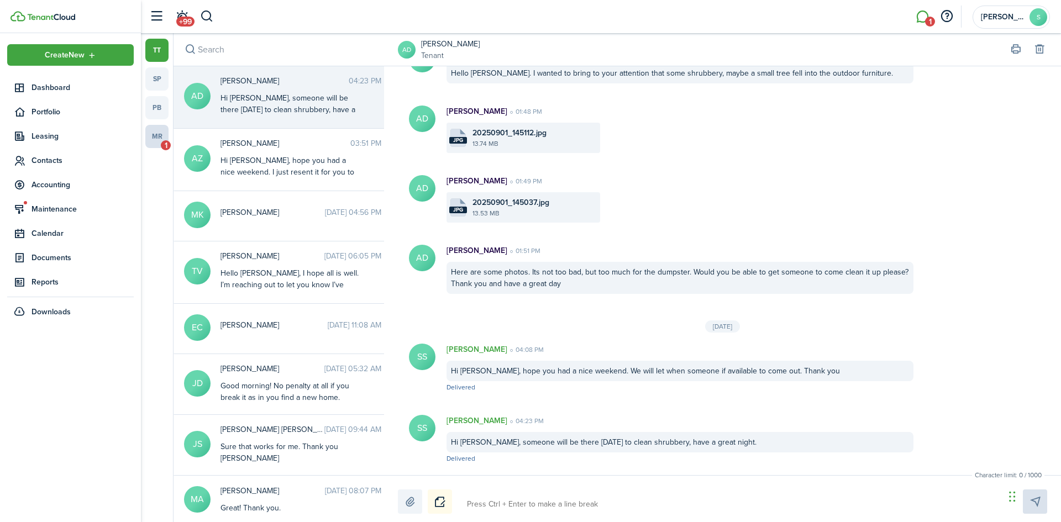
click at [165, 129] on link "mr 1" at bounding box center [156, 136] width 23 height 23
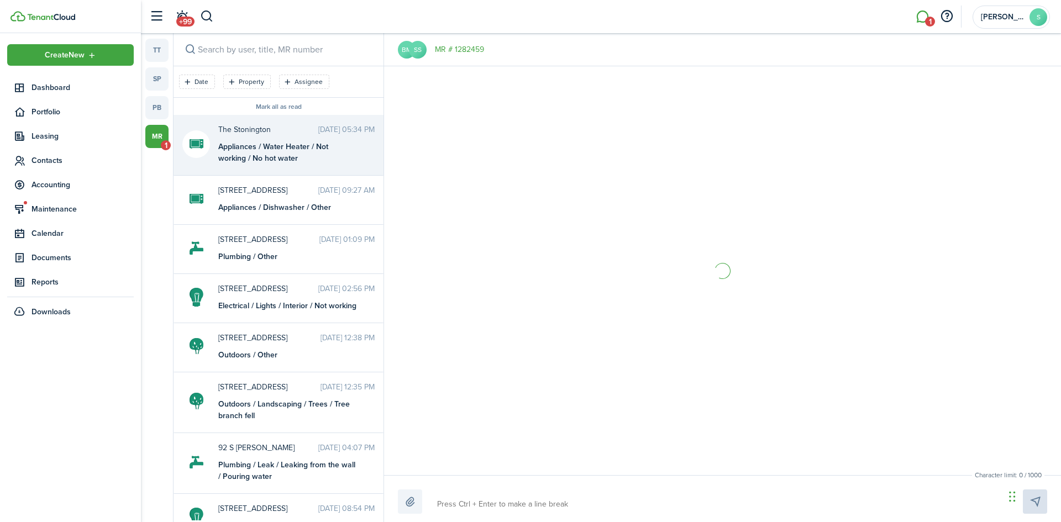
scroll to position [100, 0]
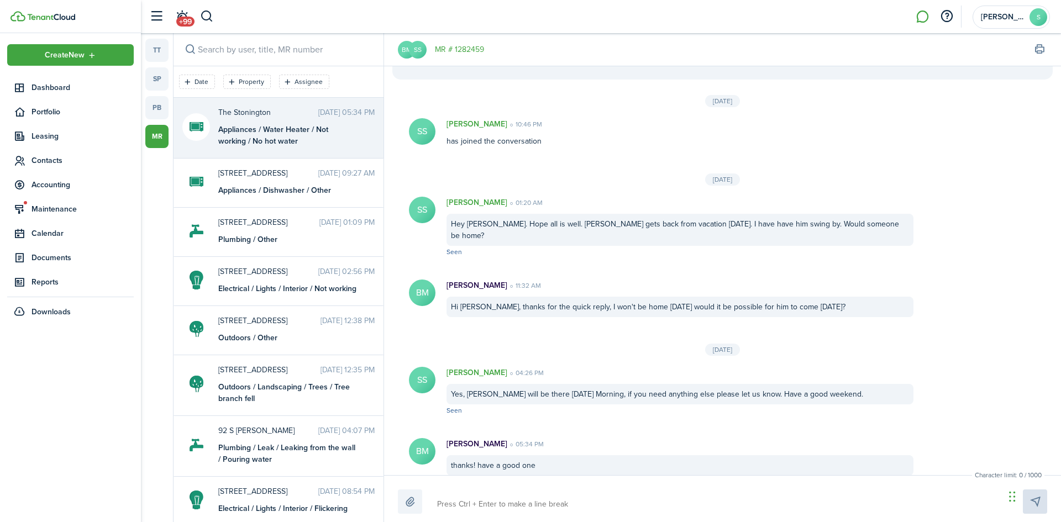
click at [576, 505] on textarea at bounding box center [717, 504] width 568 height 19
